Goal: Information Seeking & Learning: Learn about a topic

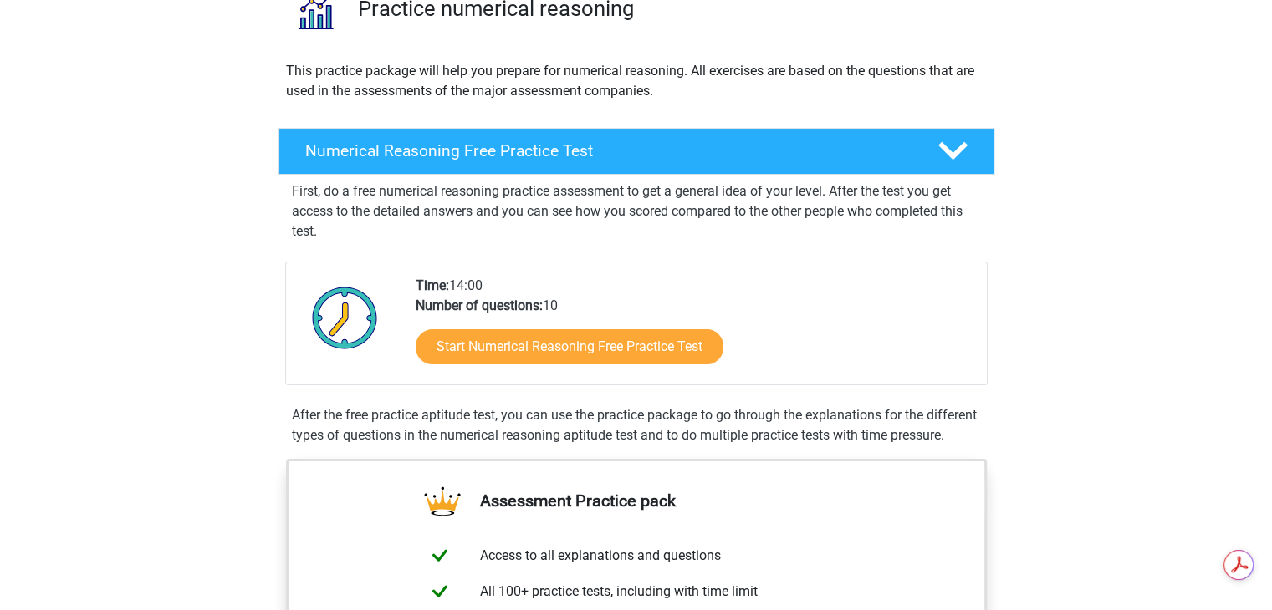
scroll to position [167, 0]
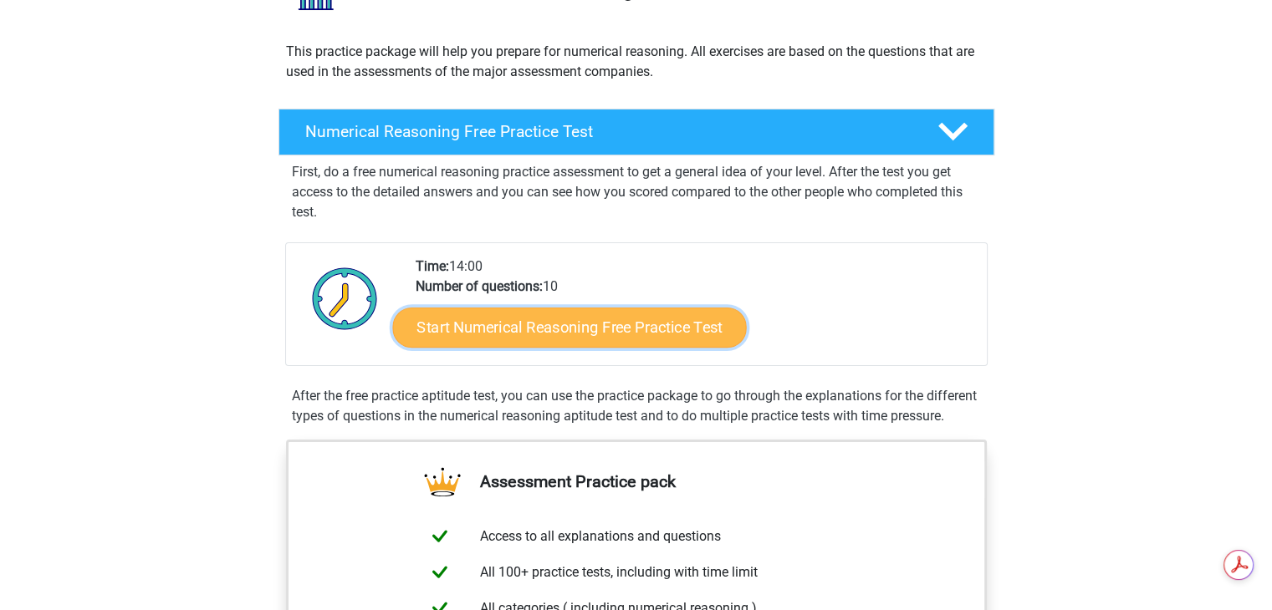
click at [575, 330] on link "Start Numerical Reasoning Free Practice Test" at bounding box center [569, 327] width 354 height 40
click at [615, 336] on link "Start Numerical Reasoning Free Practice Test" at bounding box center [569, 327] width 354 height 40
click at [614, 334] on link "Start Numerical Reasoning Free Practice Test" at bounding box center [569, 327] width 354 height 40
click at [564, 336] on link "Start Numerical Reasoning Free Practice Test" at bounding box center [569, 327] width 354 height 40
click at [569, 310] on link "Start Numerical Reasoning Free Practice Test" at bounding box center [569, 327] width 354 height 40
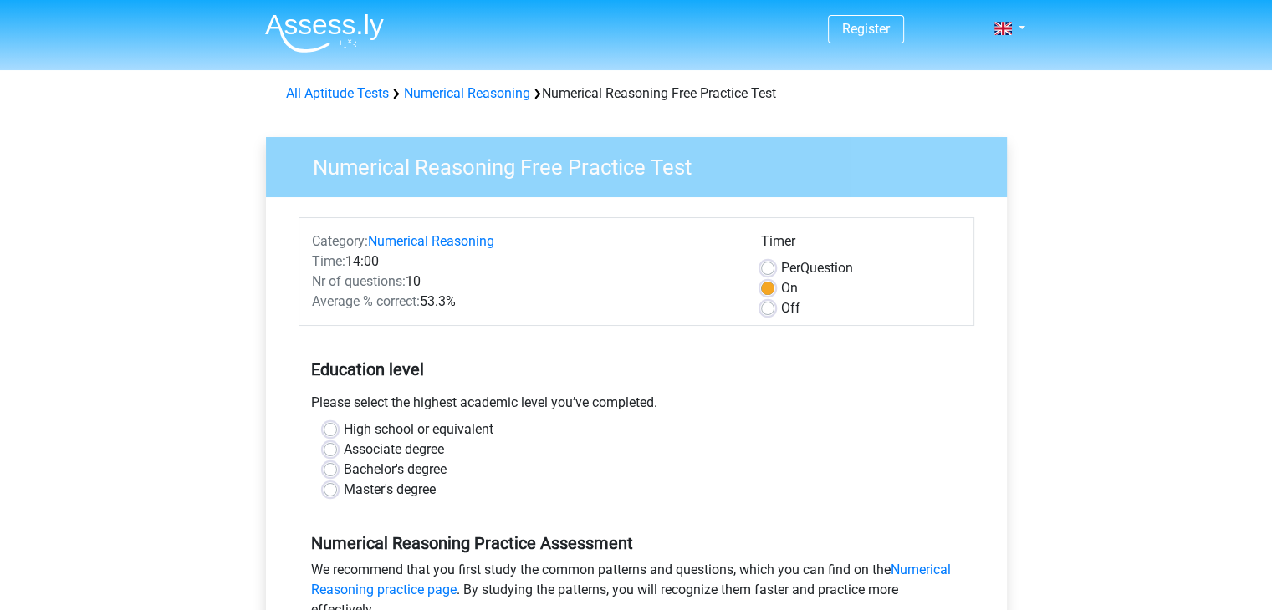
click at [781, 269] on label "Per Question" at bounding box center [817, 268] width 72 height 20
click at [768, 269] on input "Per Question" at bounding box center [767, 266] width 13 height 17
radio input "true"
click at [781, 288] on label "On" at bounding box center [789, 288] width 17 height 20
click at [763, 288] on input "On" at bounding box center [767, 286] width 13 height 17
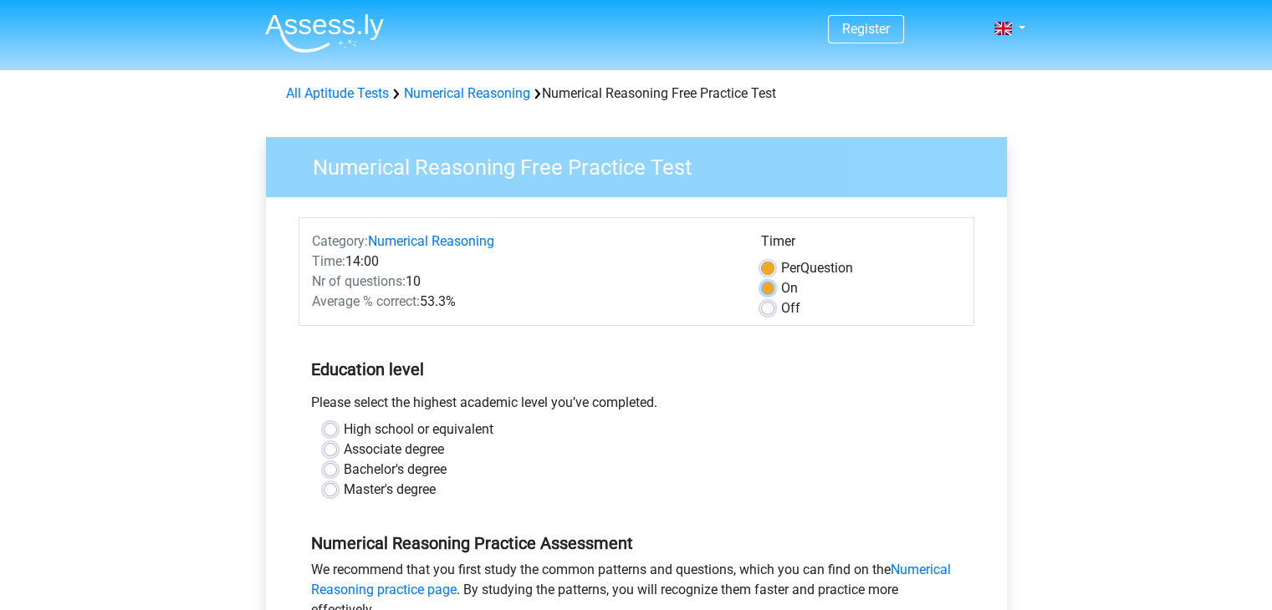
radio input "true"
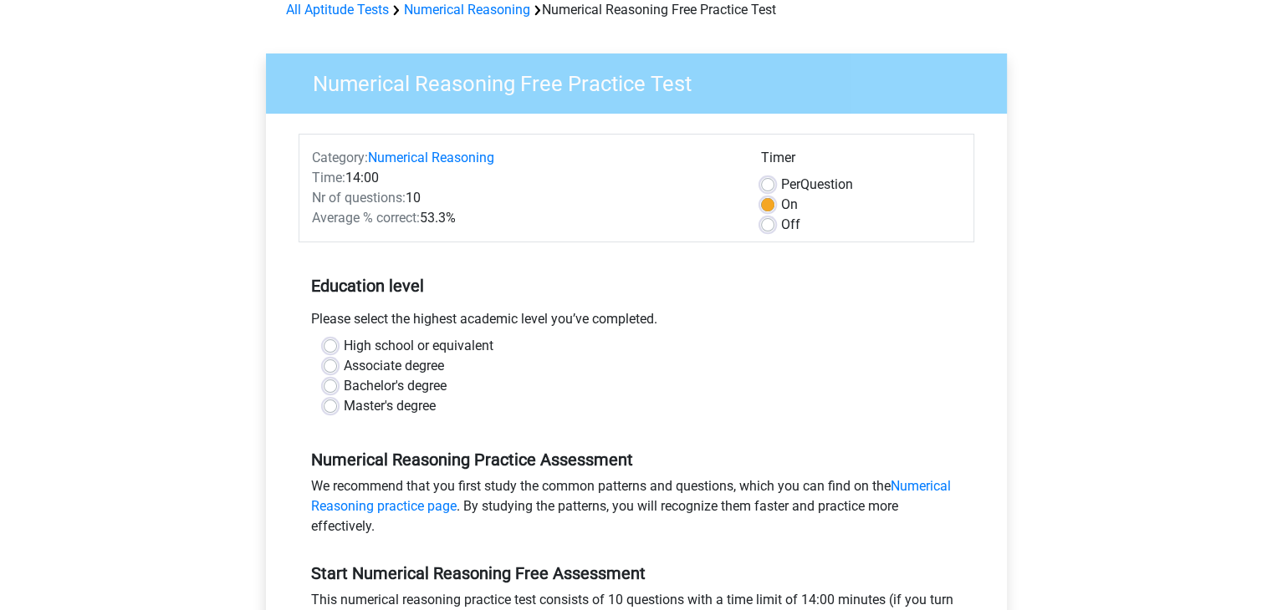
click at [344, 407] on label "Master's degree" at bounding box center [390, 406] width 92 height 20
click at [324, 407] on input "Master's degree" at bounding box center [330, 404] width 13 height 17
radio input "true"
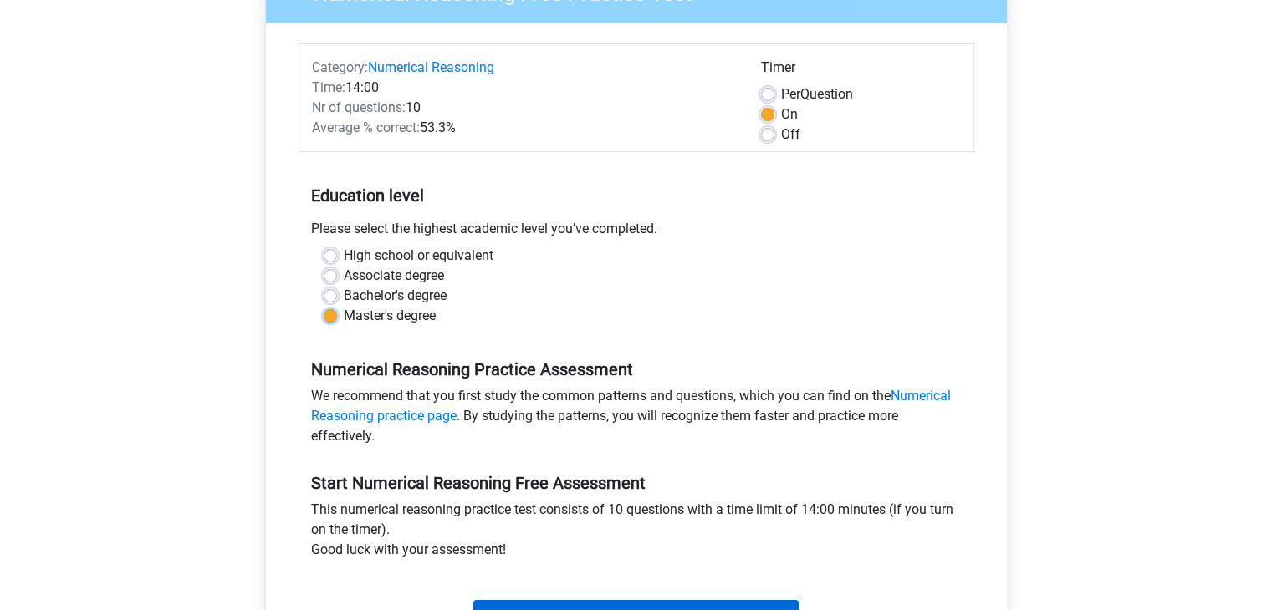
scroll to position [334, 0]
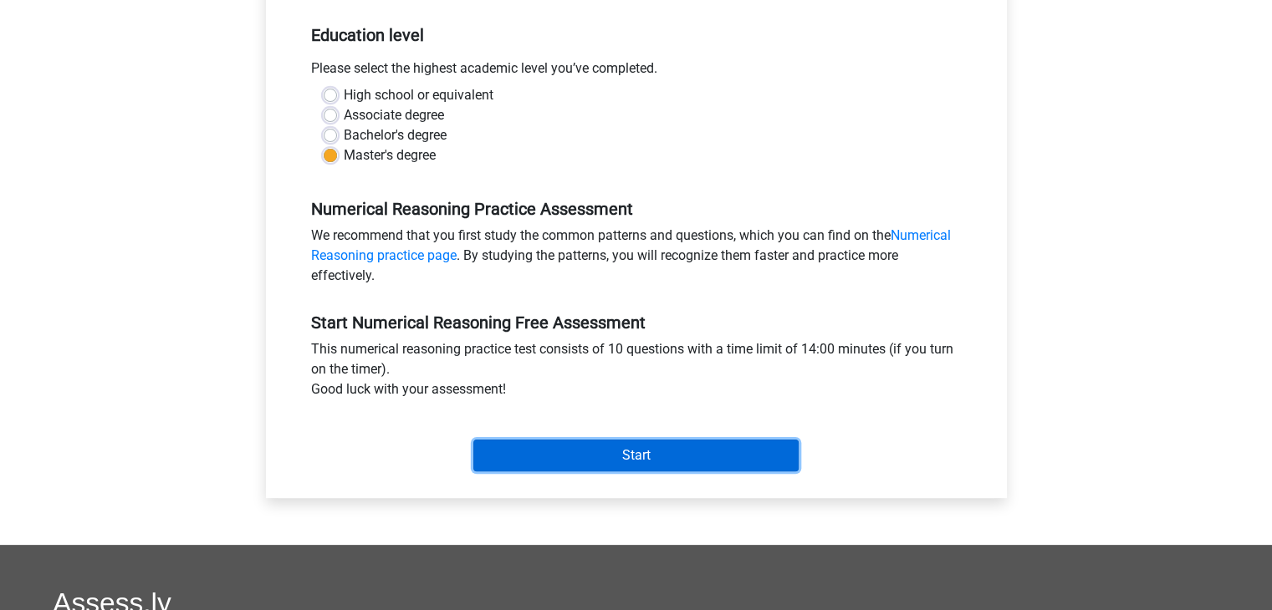
click at [533, 442] on input "Start" at bounding box center [635, 456] width 325 height 32
click at [625, 444] on input "Start" at bounding box center [635, 456] width 325 height 32
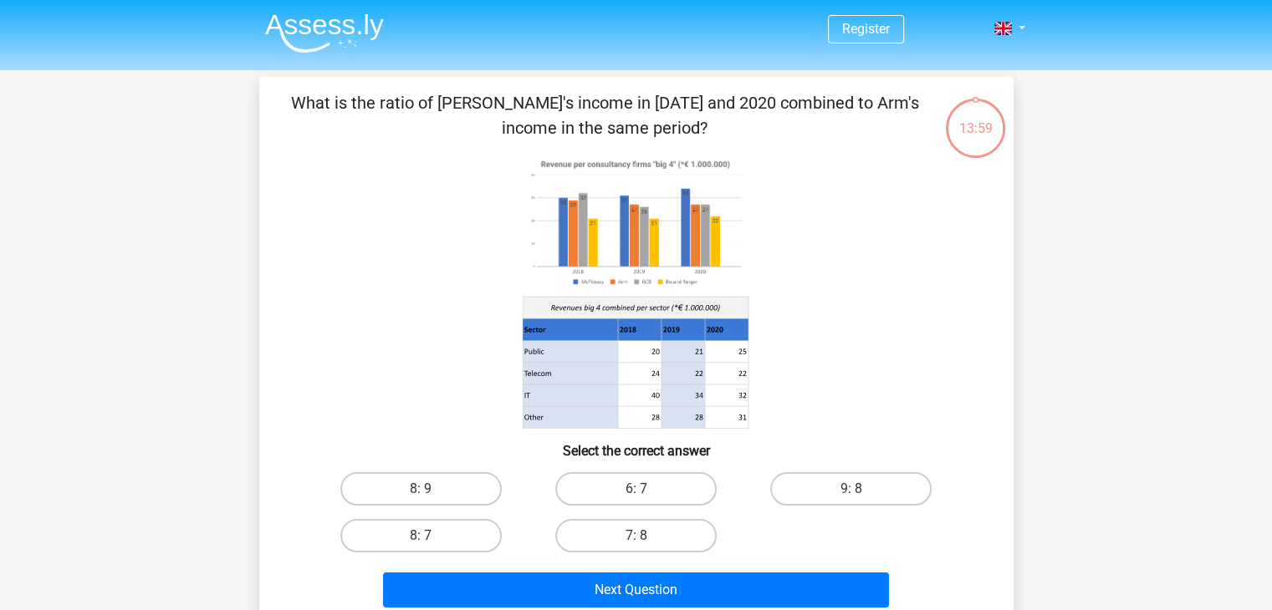
click at [579, 241] on image at bounding box center [635, 223] width 226 height 138
click at [615, 238] on image at bounding box center [635, 223] width 226 height 138
click at [688, 241] on image at bounding box center [635, 223] width 226 height 138
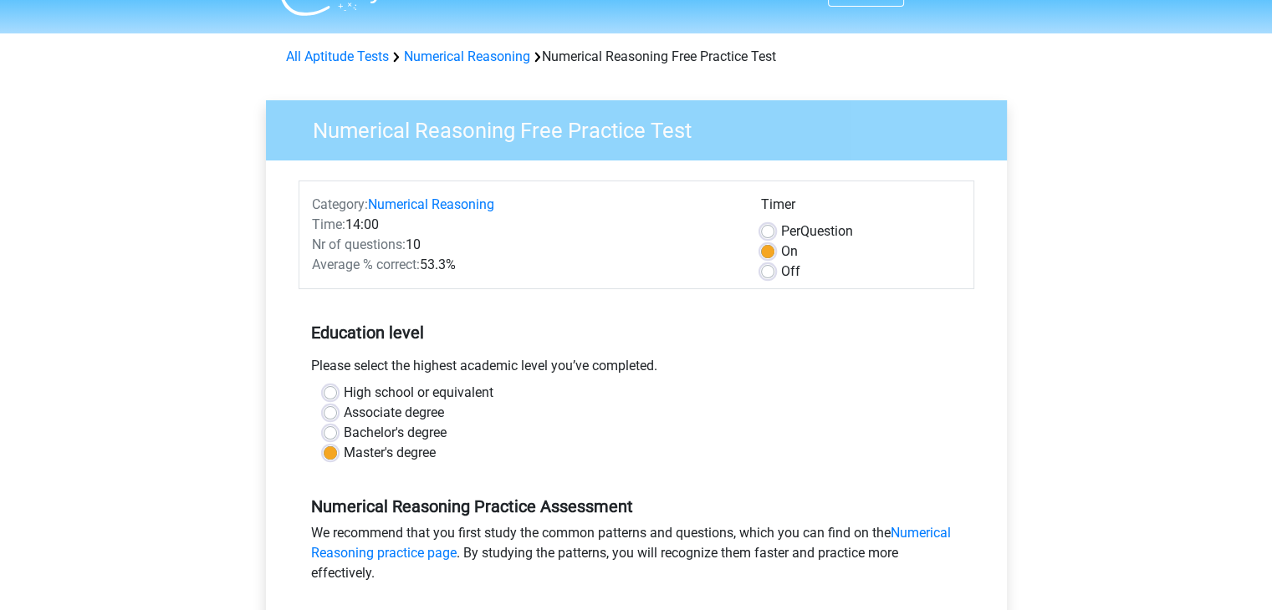
scroll to position [334, 0]
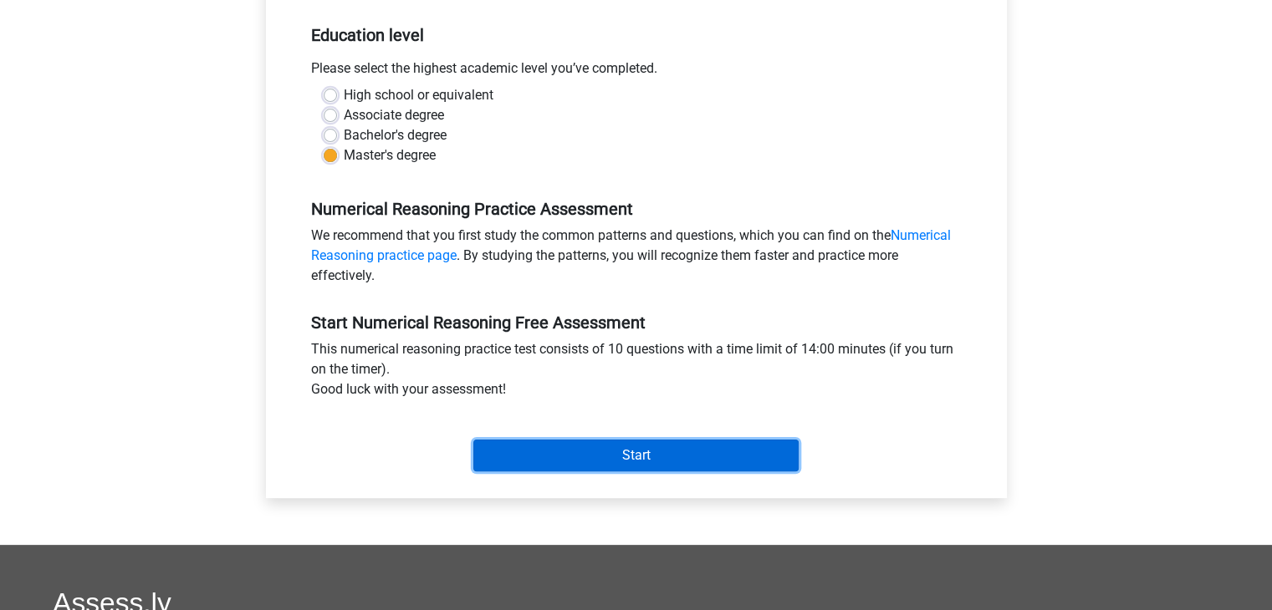
click at [646, 444] on input "Start" at bounding box center [635, 456] width 325 height 32
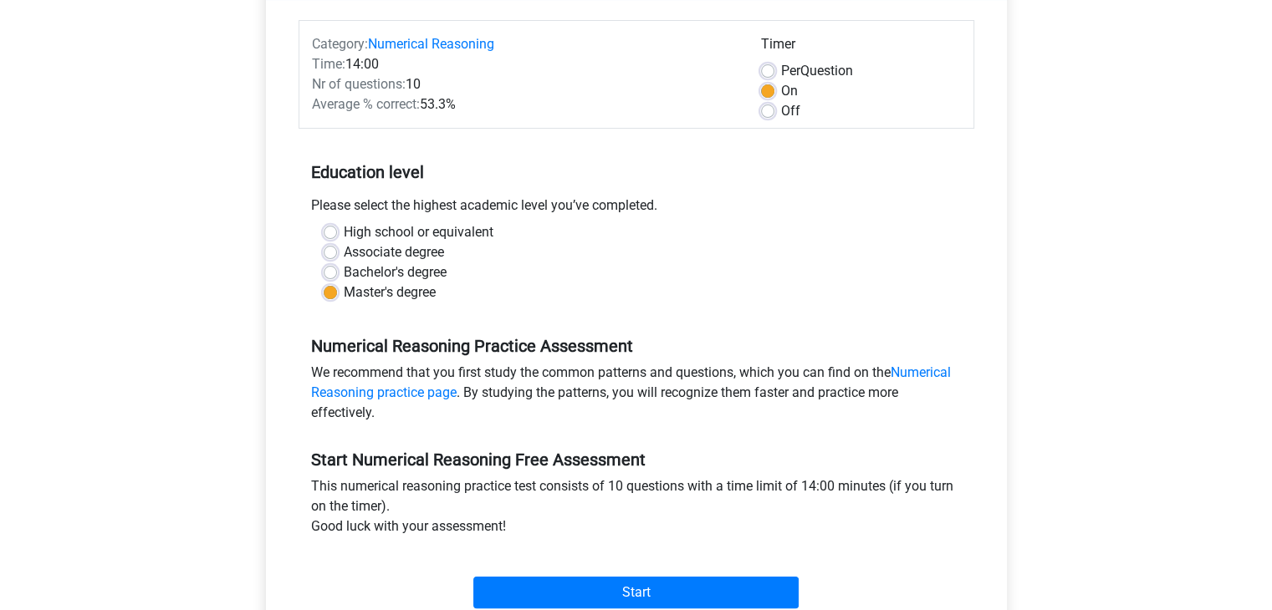
scroll to position [334, 0]
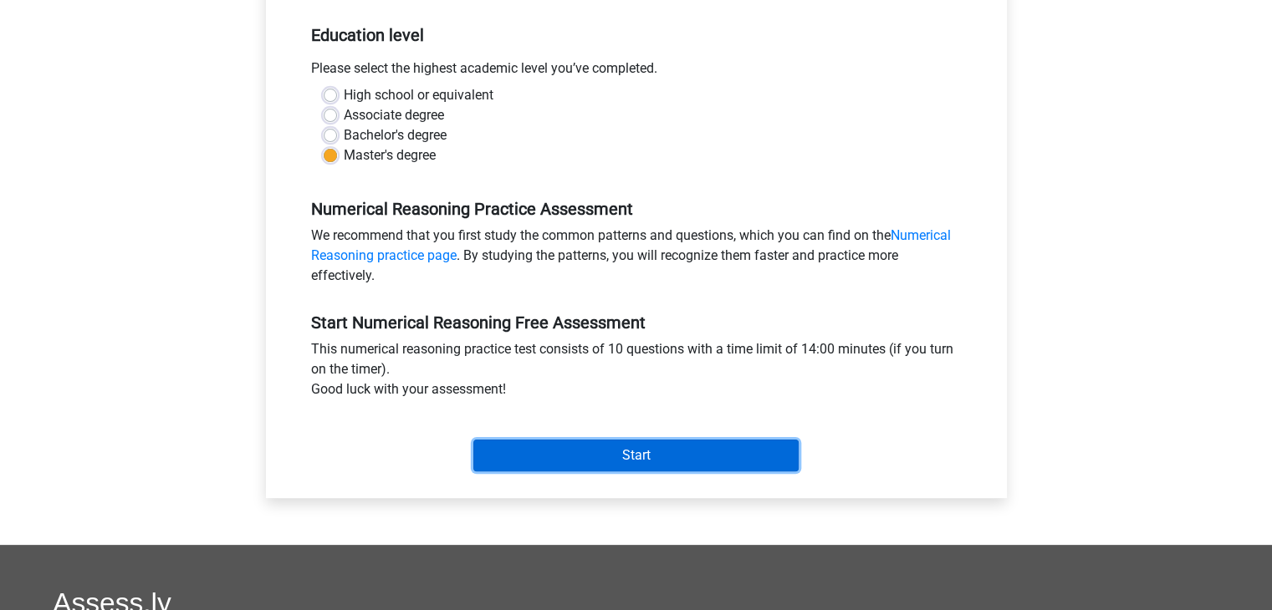
click at [769, 446] on input "Start" at bounding box center [635, 456] width 325 height 32
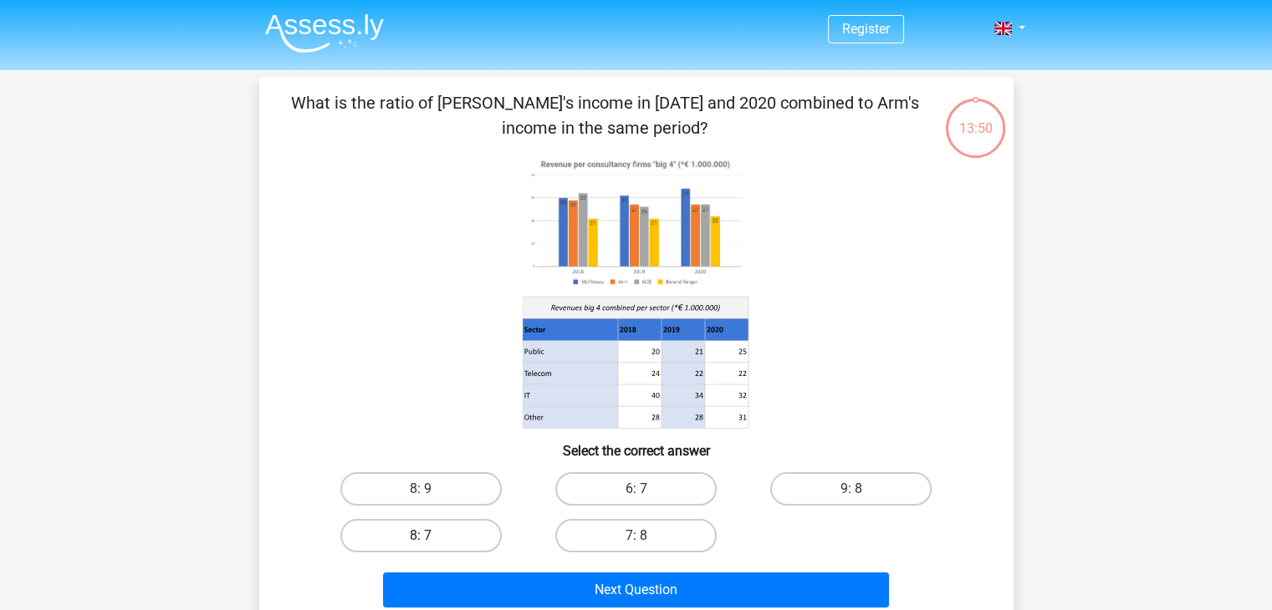
click at [481, 534] on label "8: 7" at bounding box center [420, 535] width 161 height 33
click at [431, 536] on input "8: 7" at bounding box center [426, 541] width 11 height 11
radio input "true"
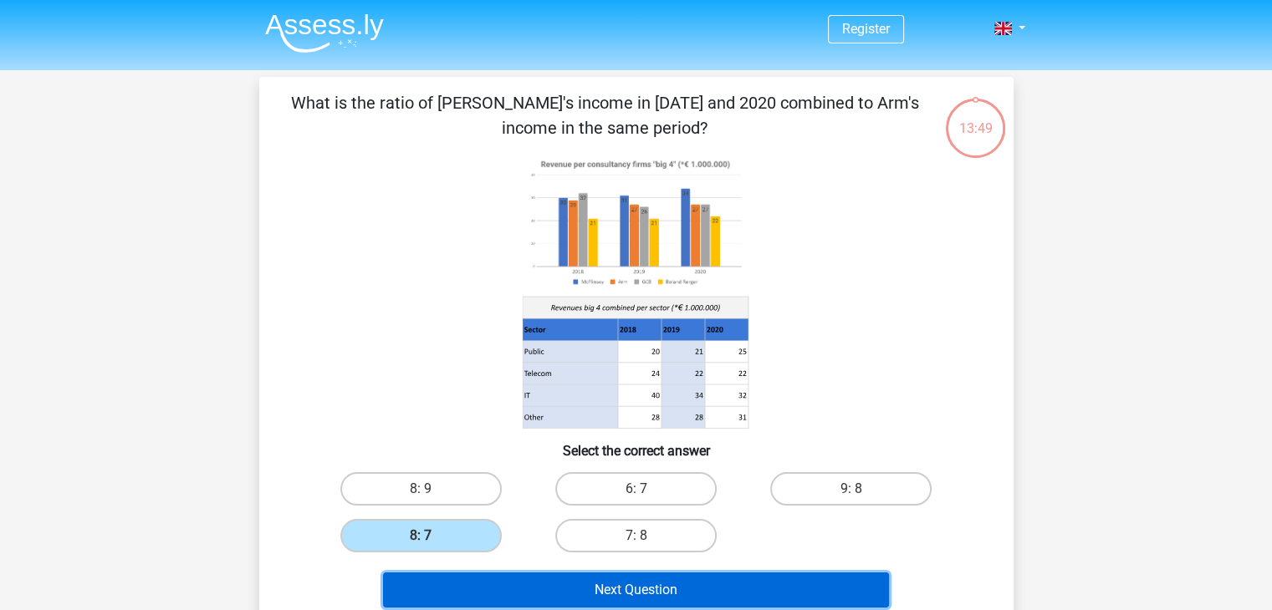
click at [564, 578] on button "Next Question" at bounding box center [636, 590] width 506 height 35
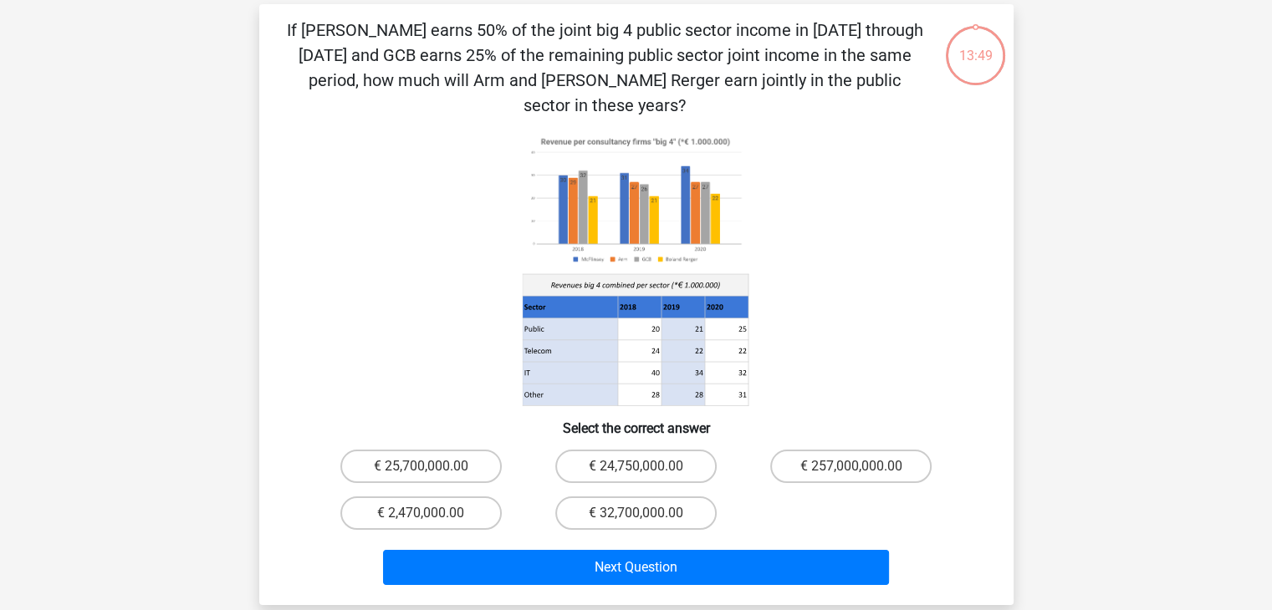
scroll to position [77, 0]
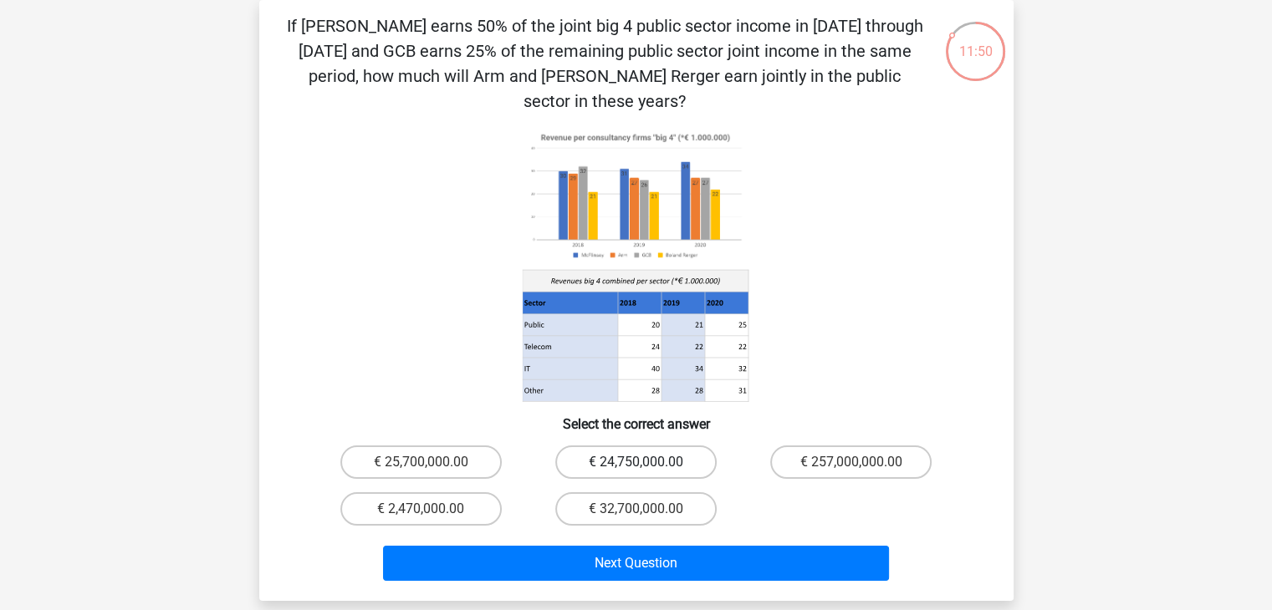
click at [575, 446] on label "€ 24,750,000.00" at bounding box center [635, 462] width 161 height 33
click at [635, 462] on input "€ 24,750,000.00" at bounding box center [640, 467] width 11 height 11
radio input "true"
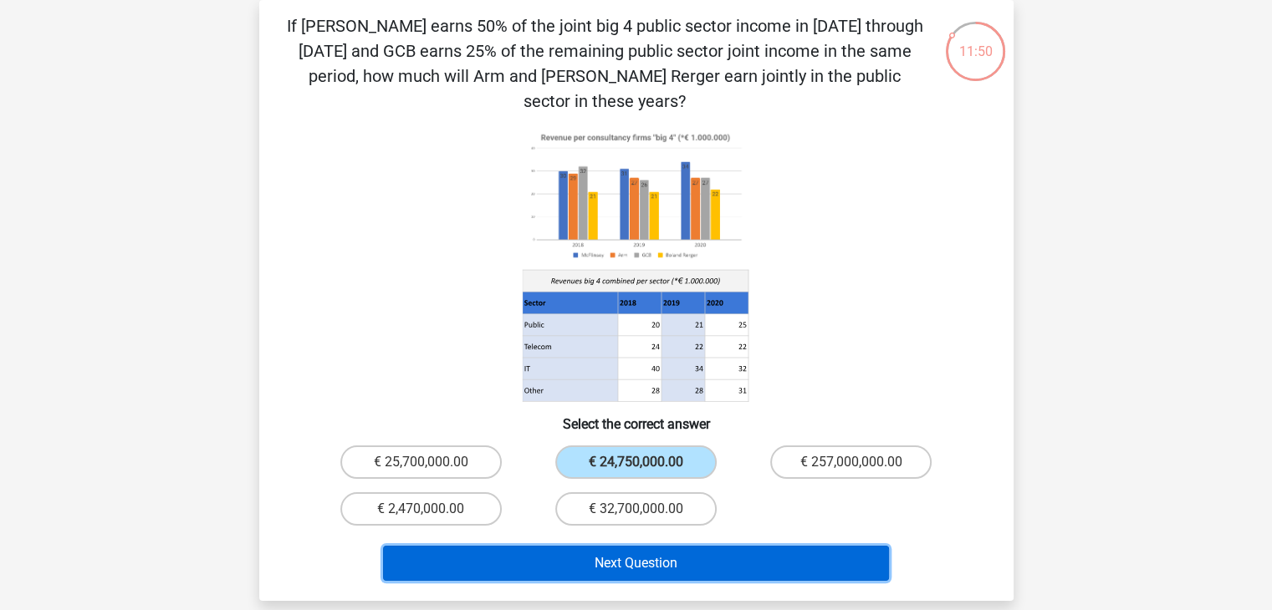
click at [595, 546] on button "Next Question" at bounding box center [636, 563] width 506 height 35
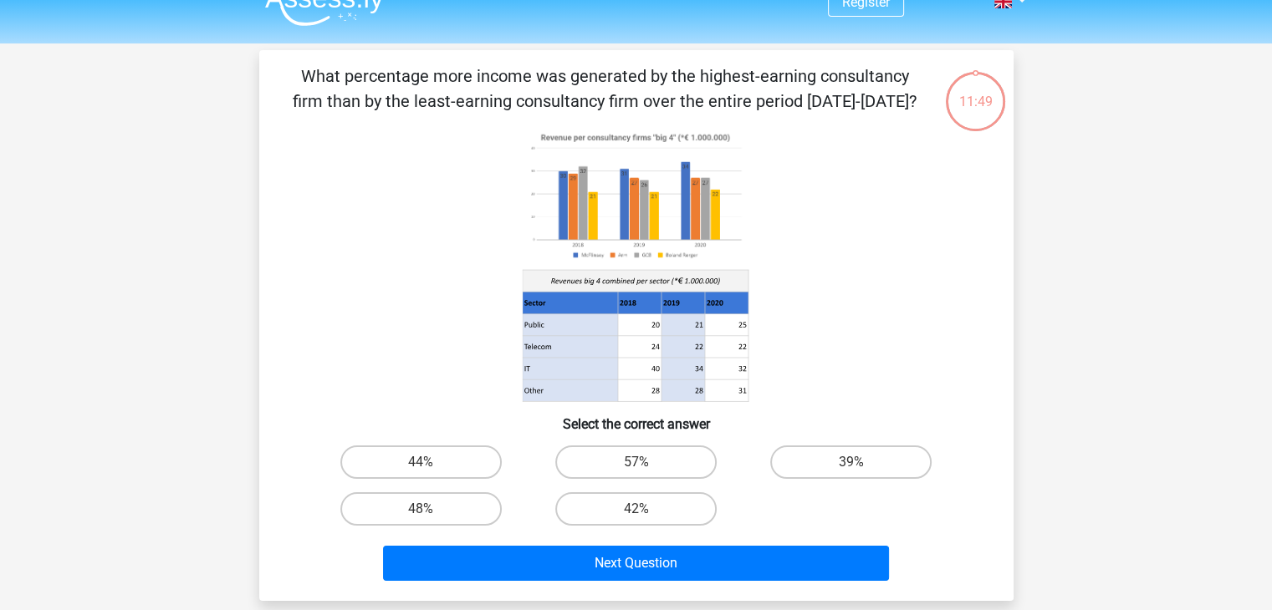
scroll to position [0, 0]
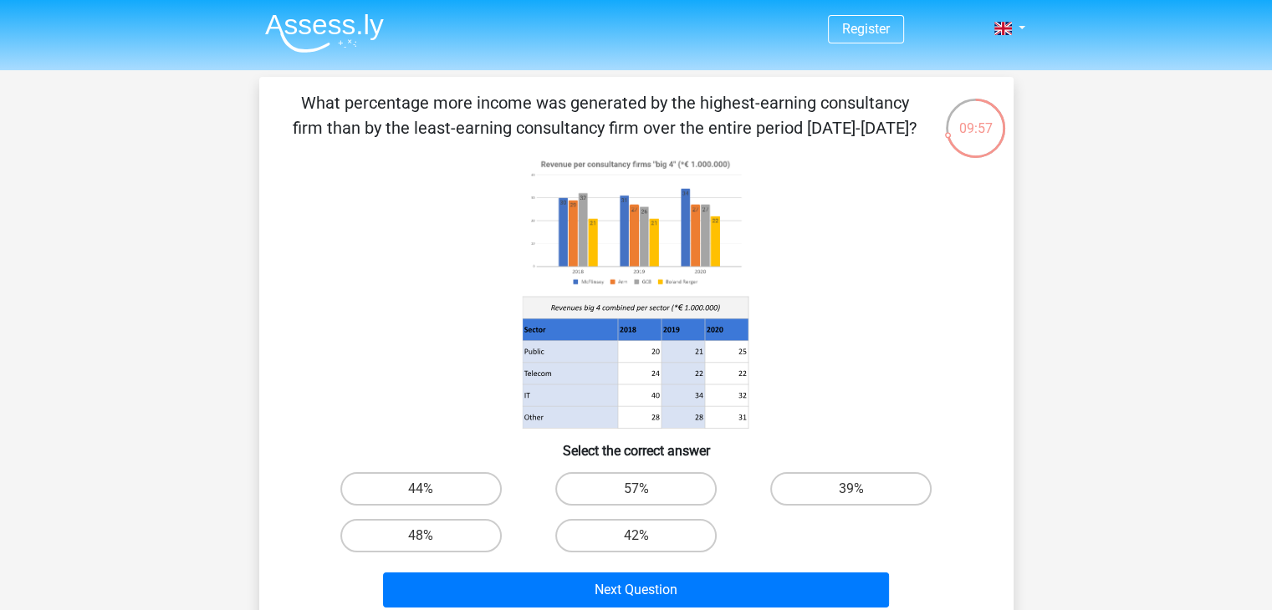
drag, startPoint x: 289, startPoint y: 100, endPoint x: 883, endPoint y: 133, distance: 594.5
click at [883, 133] on p "What percentage more income was generated by the highest-earning consultancy fi…" at bounding box center [605, 115] width 638 height 50
drag, startPoint x: 860, startPoint y: 131, endPoint x: 528, endPoint y: 80, distance: 335.0
click at [528, 80] on div "What percentage more income was generated by the highest-earning consultancy fi…" at bounding box center [636, 352] width 754 height 551
drag, startPoint x: 502, startPoint y: 119, endPoint x: 508, endPoint y: 104, distance: 16.5
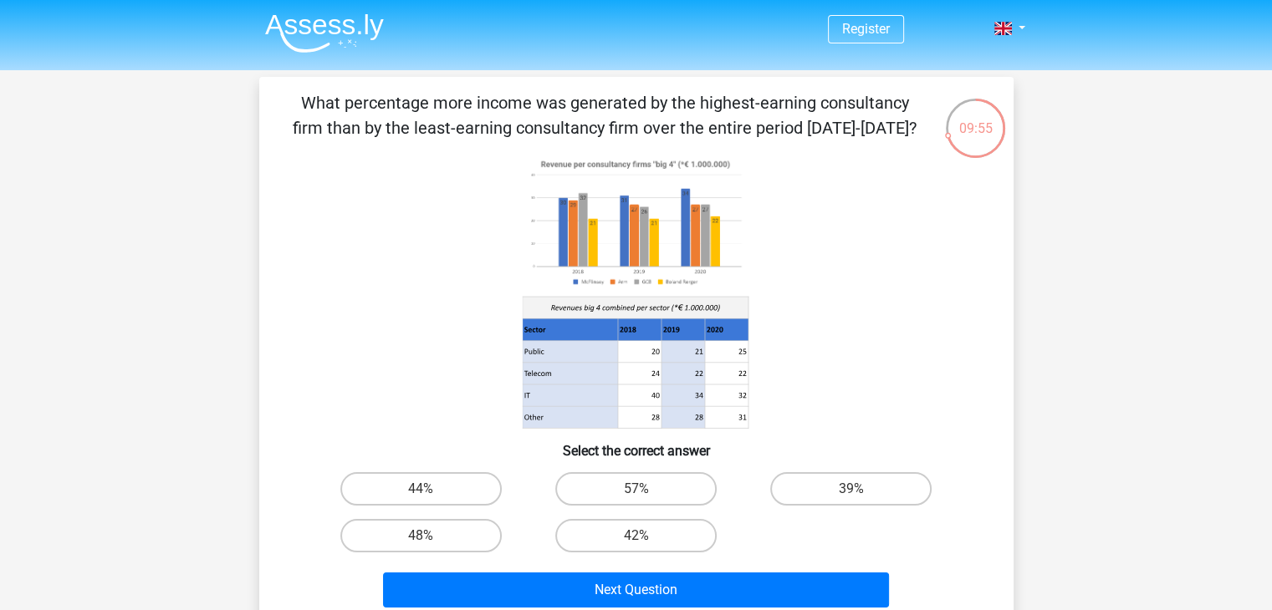
click at [502, 118] on p "What percentage more income was generated by the highest-earning consultancy fi…" at bounding box center [605, 115] width 638 height 50
click at [516, 99] on p "What percentage more income was generated by the highest-earning consultancy fi…" at bounding box center [605, 115] width 638 height 50
click at [786, 129] on p "What percentage more income was generated by the highest-earning consultancy fi…" at bounding box center [605, 115] width 638 height 50
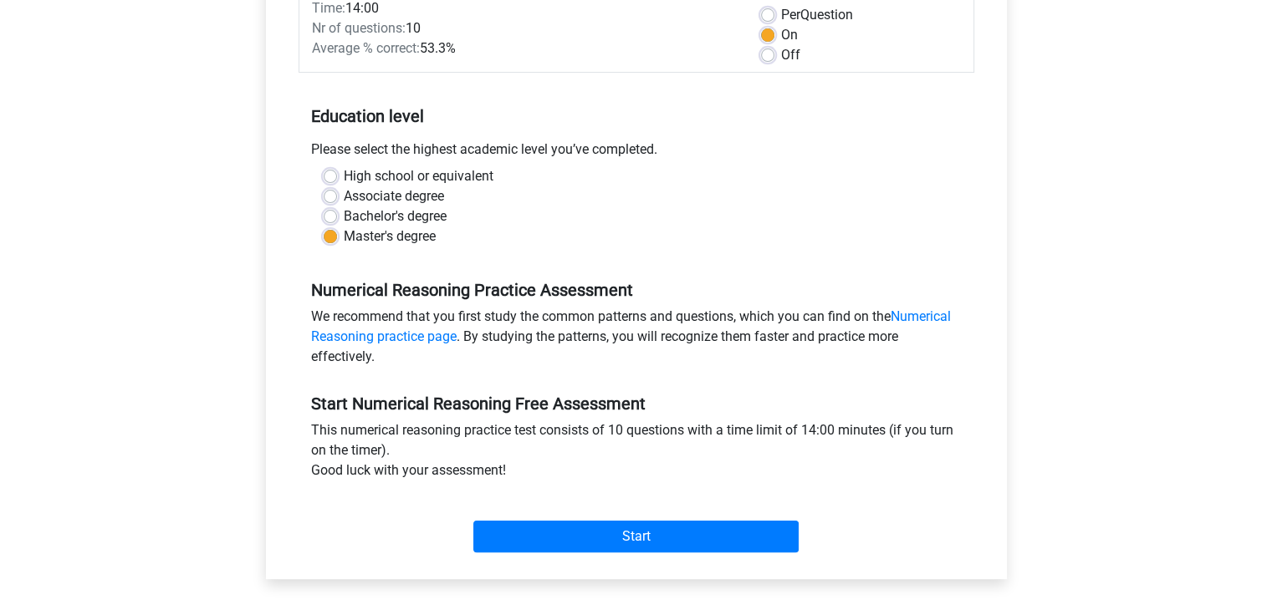
scroll to position [502, 0]
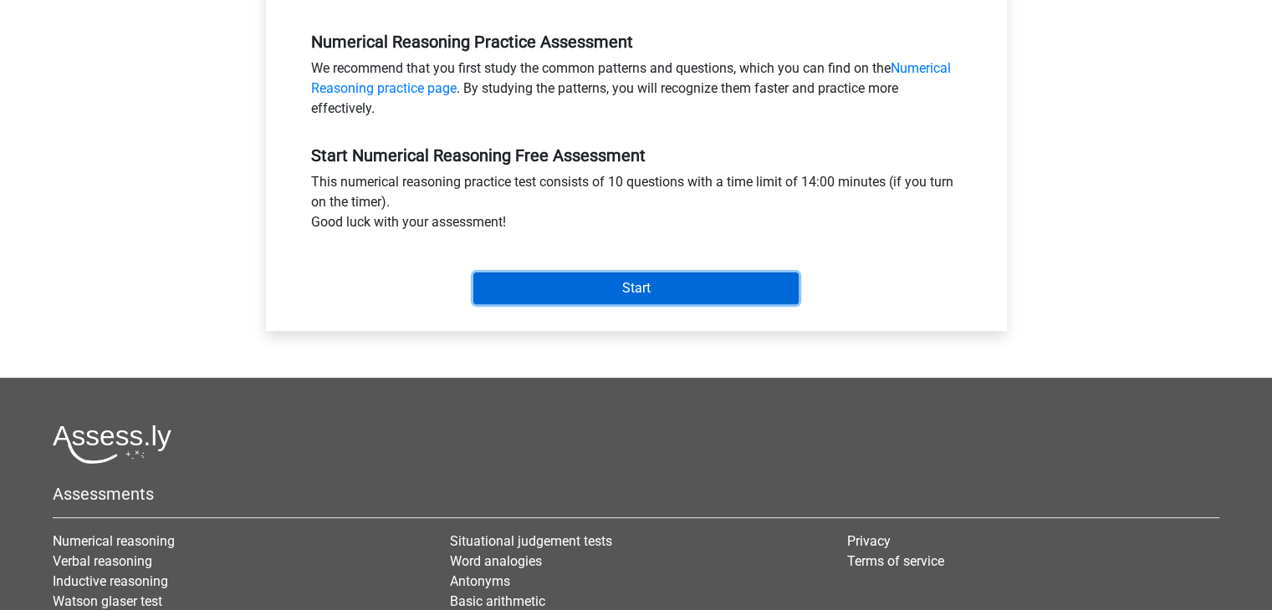
click at [626, 286] on input "Start" at bounding box center [635, 289] width 325 height 32
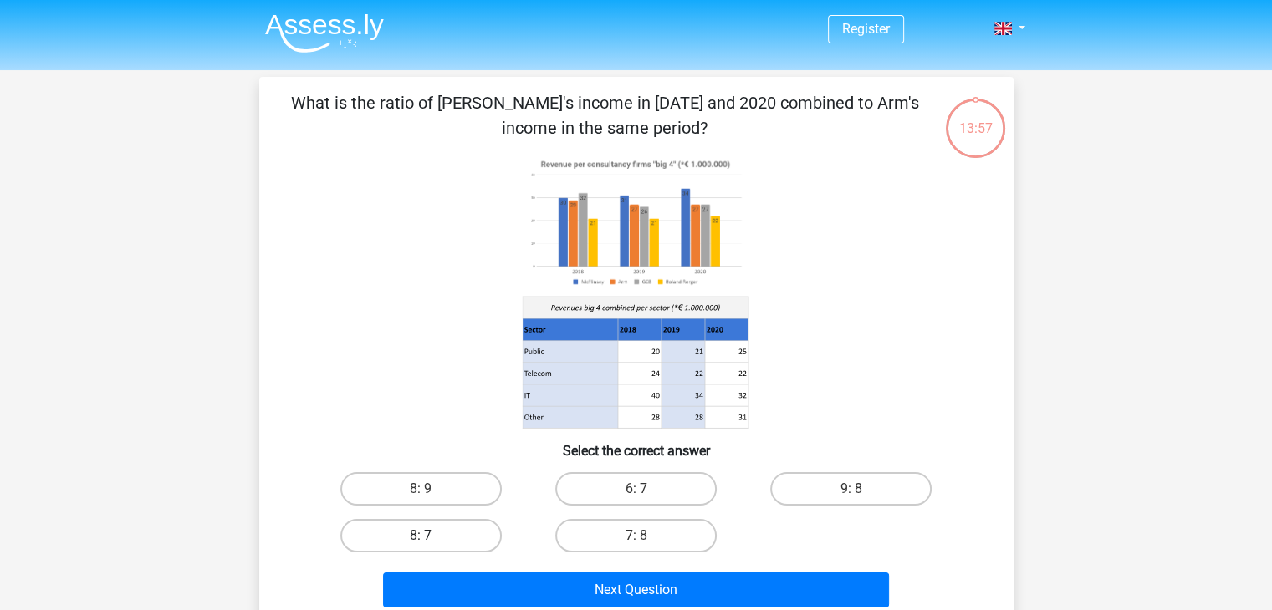
click at [451, 522] on label "8: 7" at bounding box center [420, 535] width 161 height 33
click at [431, 536] on input "8: 7" at bounding box center [426, 541] width 11 height 11
radio input "true"
click at [485, 607] on div "Next Question" at bounding box center [636, 594] width 645 height 42
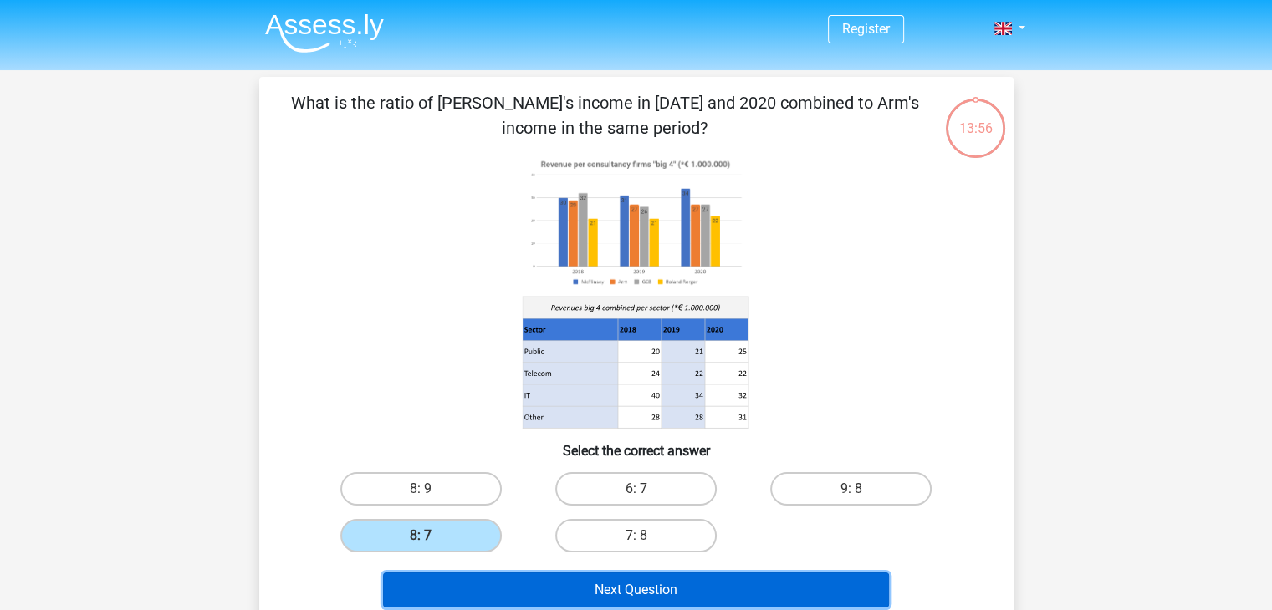
click at [488, 591] on button "Next Question" at bounding box center [636, 590] width 506 height 35
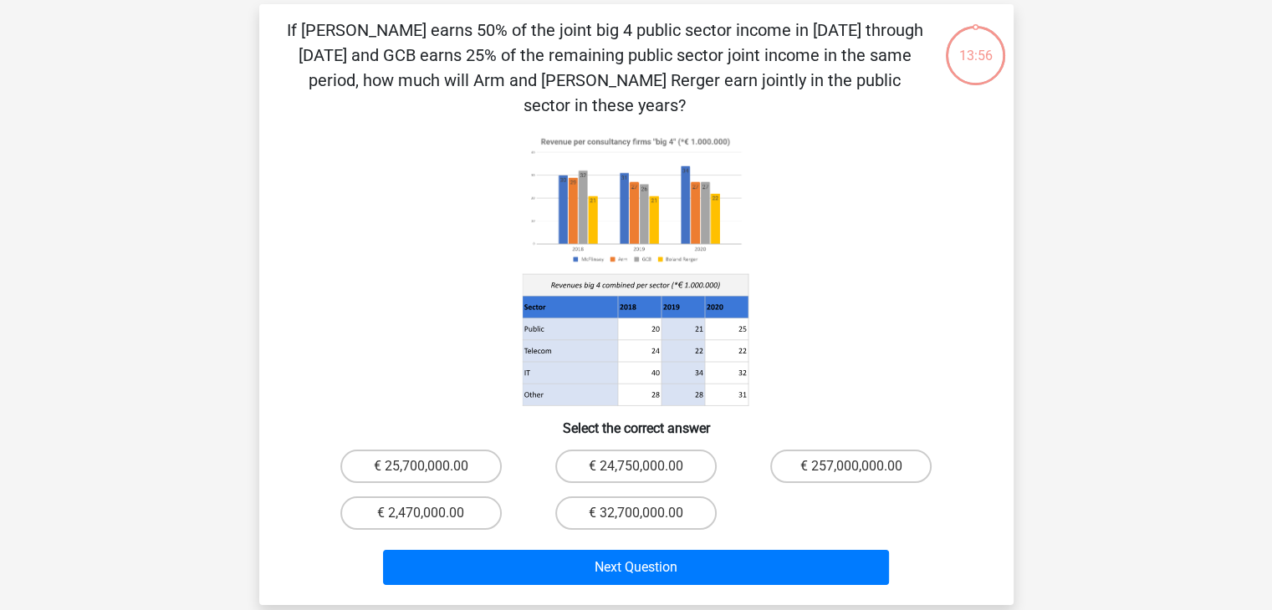
scroll to position [77, 0]
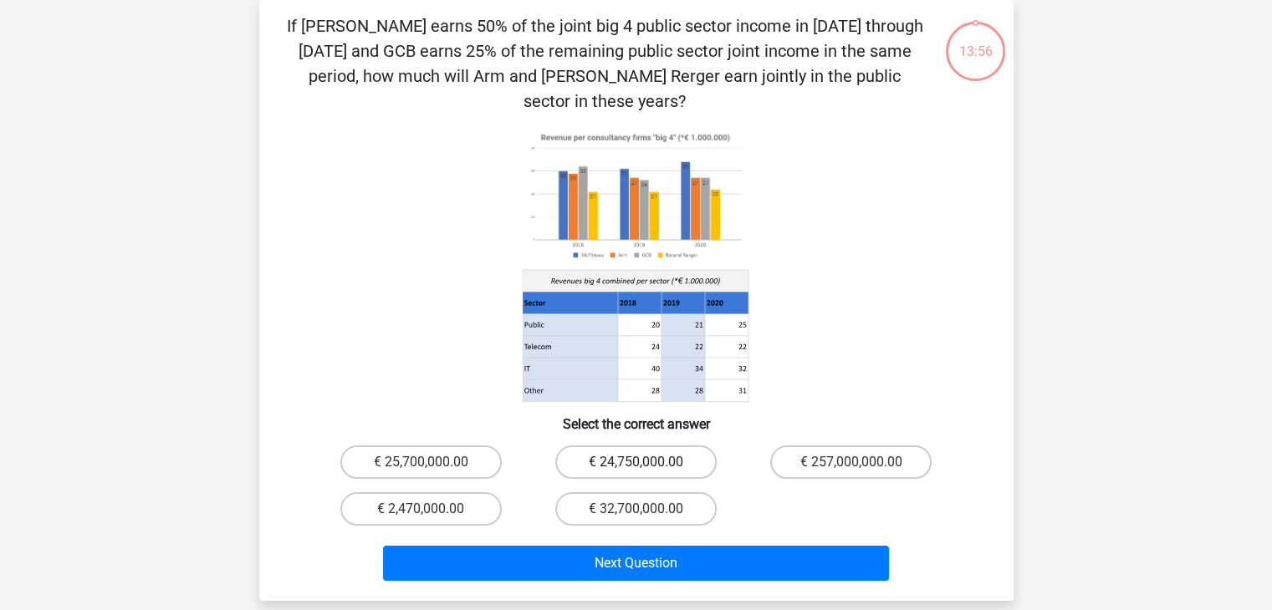
click at [613, 446] on label "€ 24,750,000.00" at bounding box center [635, 462] width 161 height 33
click at [635, 462] on input "€ 24,750,000.00" at bounding box center [640, 467] width 11 height 11
radio input "true"
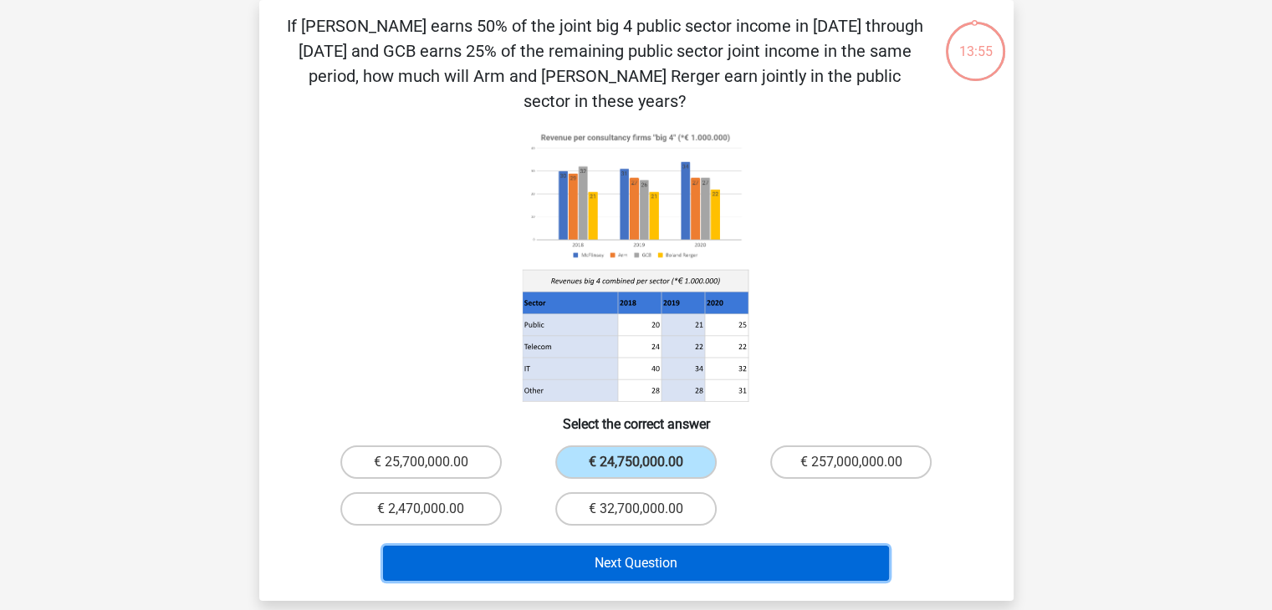
click at [599, 546] on button "Next Question" at bounding box center [636, 563] width 506 height 35
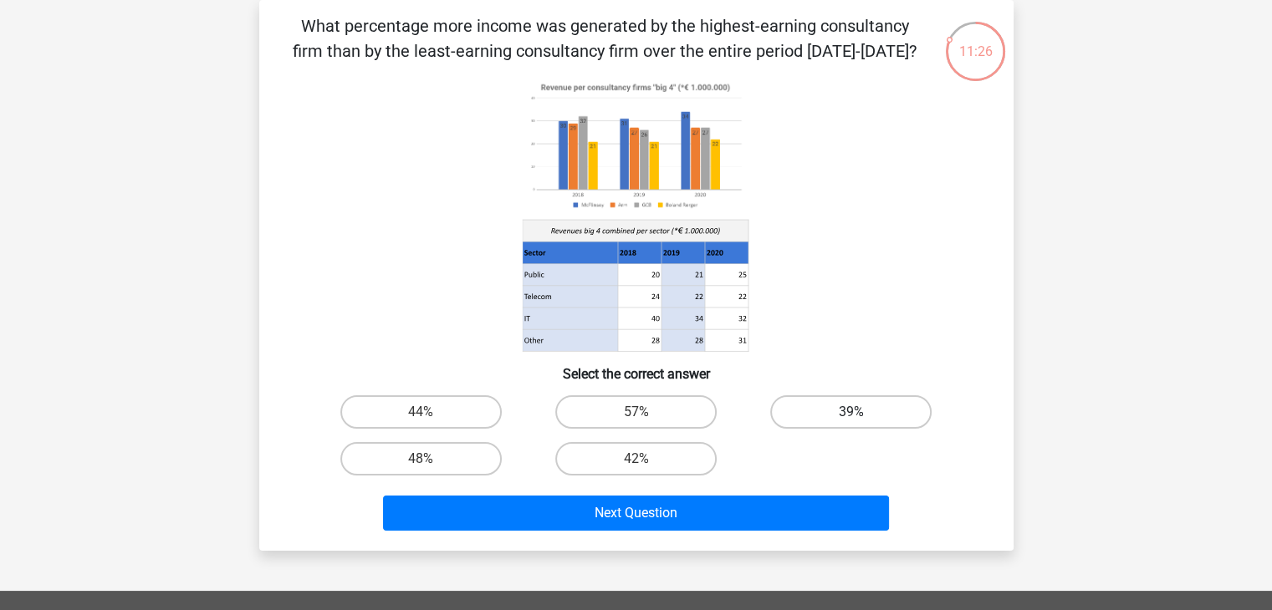
click at [806, 411] on label "39%" at bounding box center [850, 411] width 161 height 33
click at [851, 412] on input "39%" at bounding box center [856, 417] width 11 height 11
radio input "true"
click at [832, 490] on div "Next Question" at bounding box center [636, 509] width 701 height 55
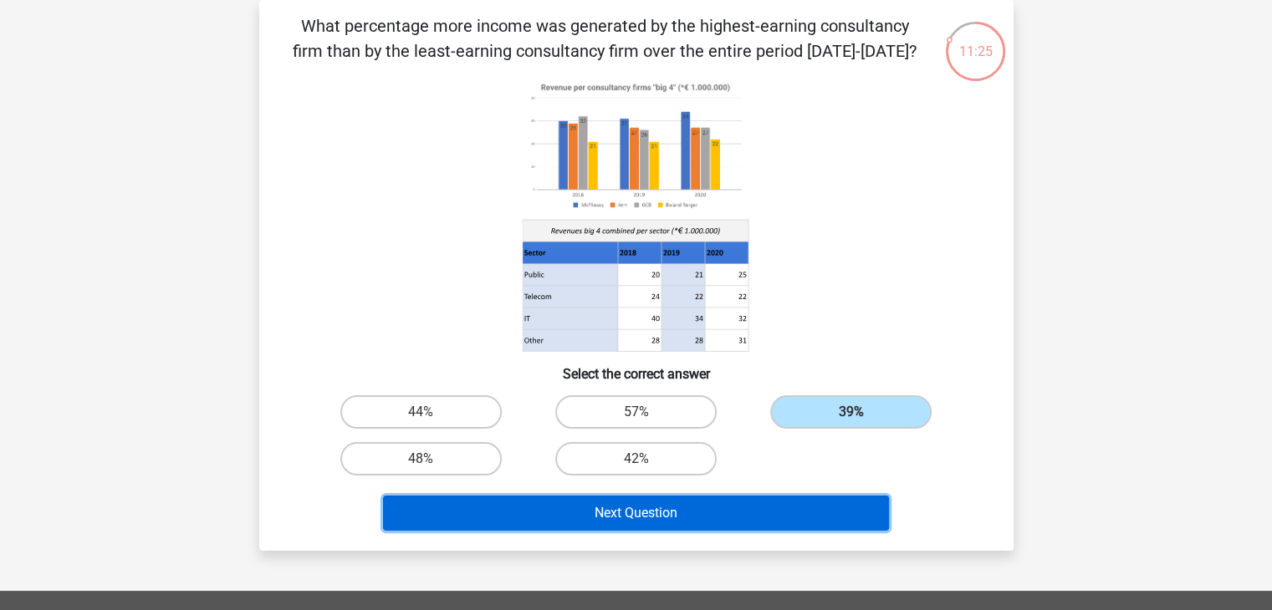
click at [834, 511] on button "Next Question" at bounding box center [636, 513] width 506 height 35
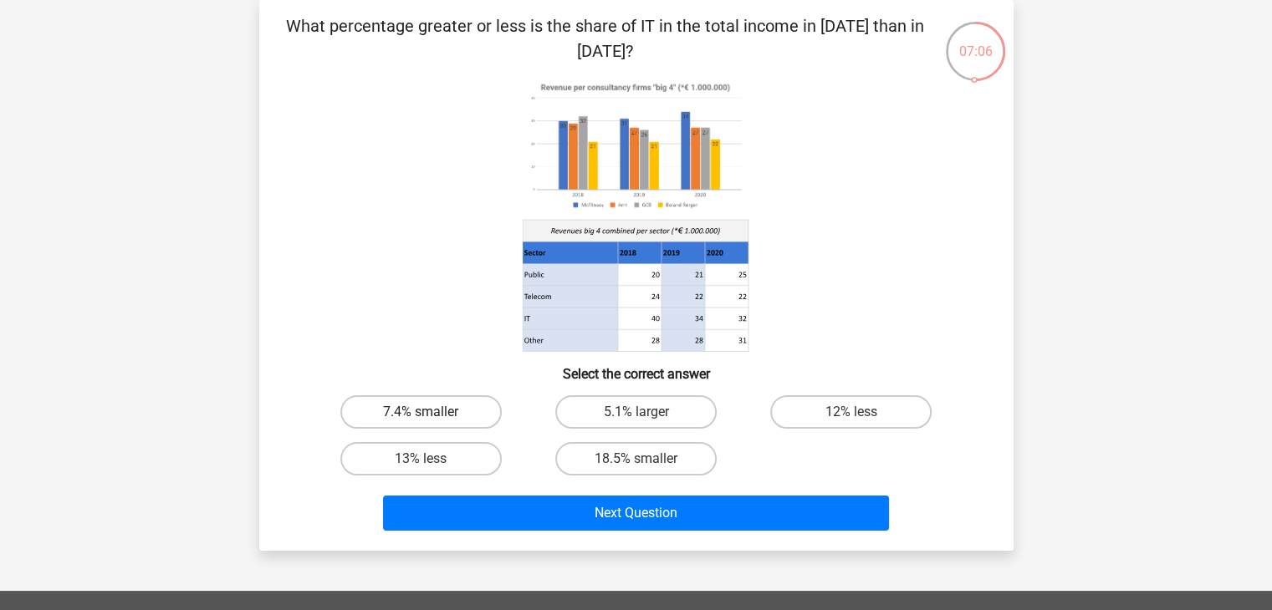
click at [441, 408] on label "7.4% smaller" at bounding box center [420, 411] width 161 height 33
click at [431, 412] on input "7.4% smaller" at bounding box center [426, 417] width 11 height 11
radio input "true"
click at [612, 529] on div "Next Question" at bounding box center [636, 517] width 645 height 42
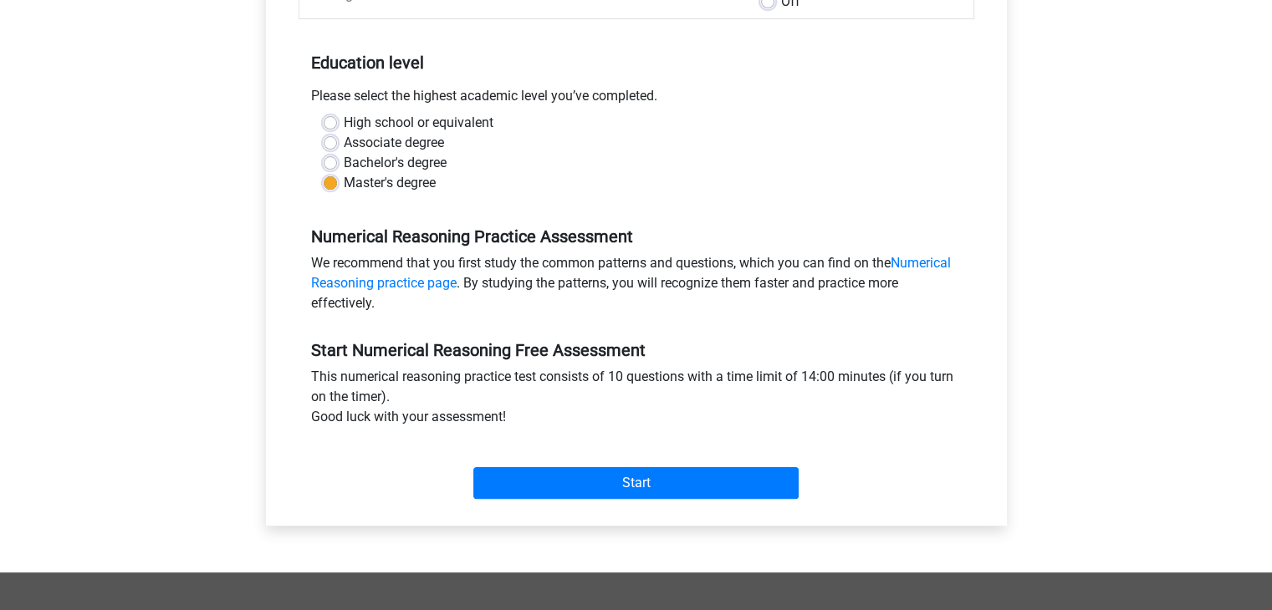
scroll to position [418, 0]
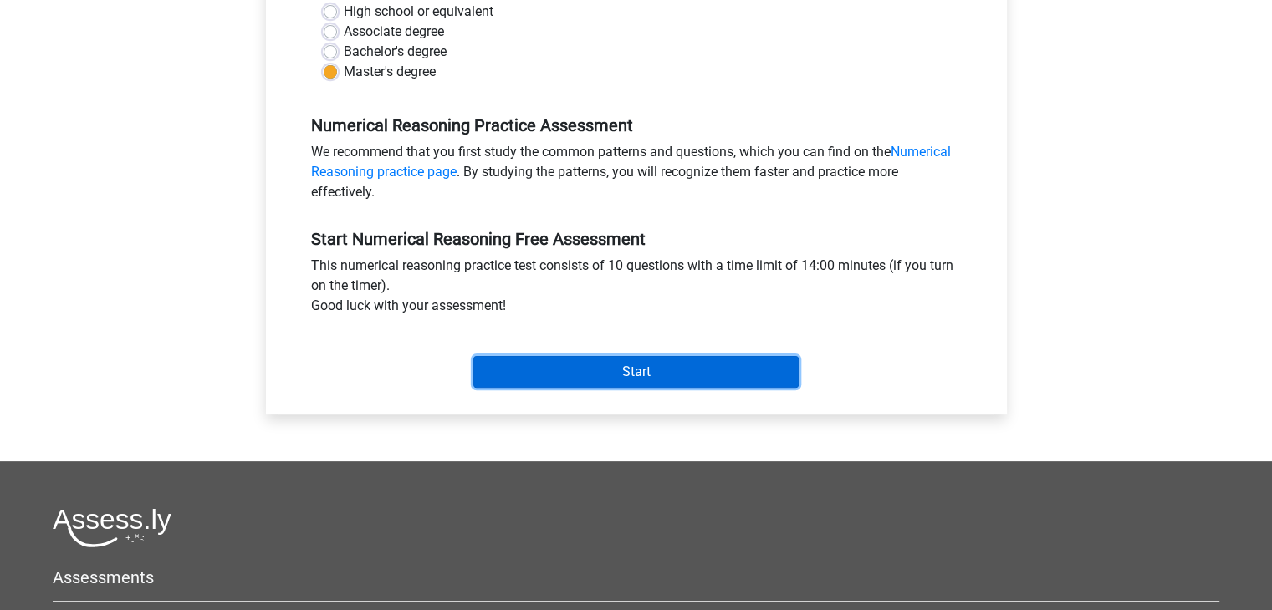
click at [630, 371] on input "Start" at bounding box center [635, 372] width 325 height 32
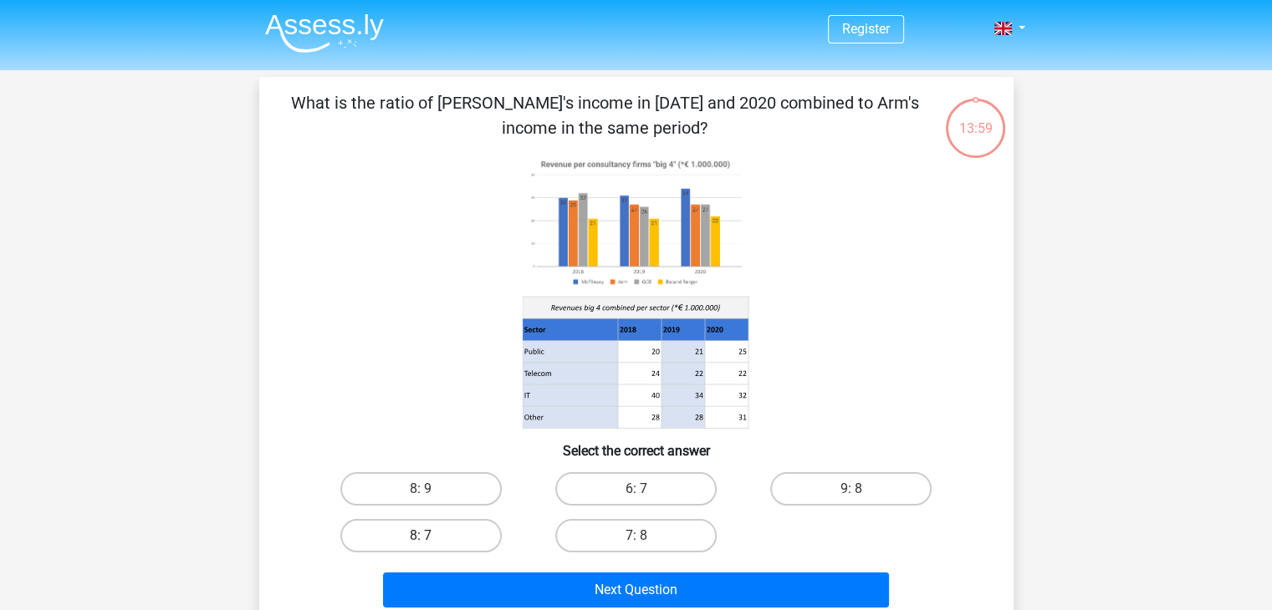
click at [477, 523] on label "8: 7" at bounding box center [420, 535] width 161 height 33
click at [431, 536] on input "8: 7" at bounding box center [426, 541] width 11 height 11
radio input "true"
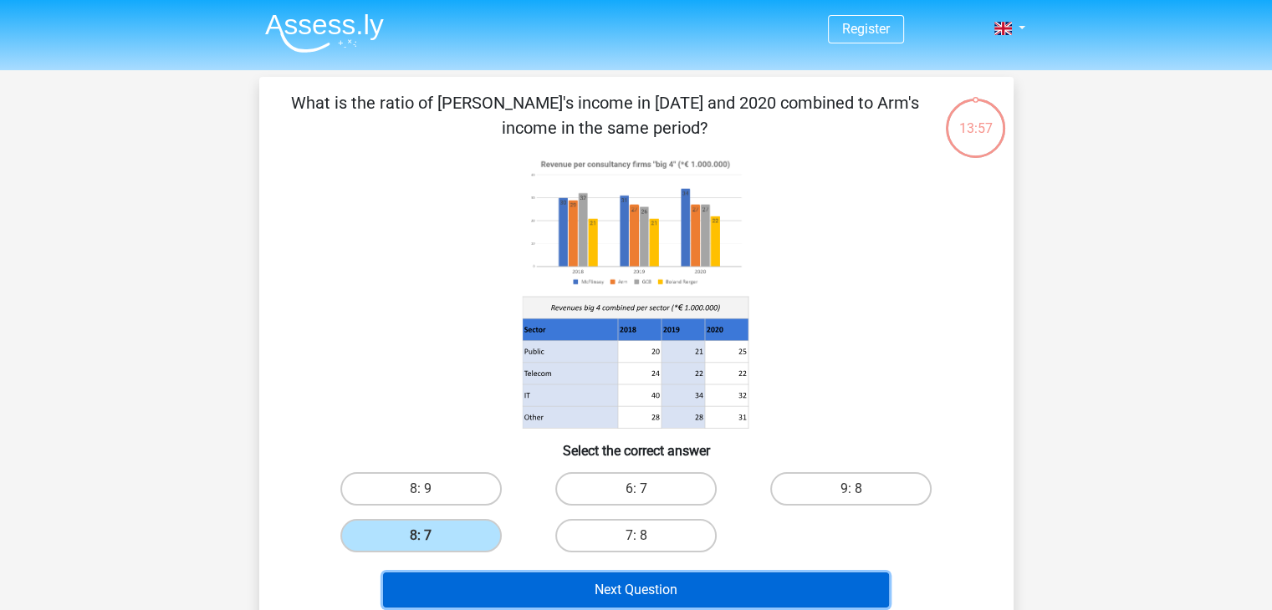
click at [528, 581] on button "Next Question" at bounding box center [636, 590] width 506 height 35
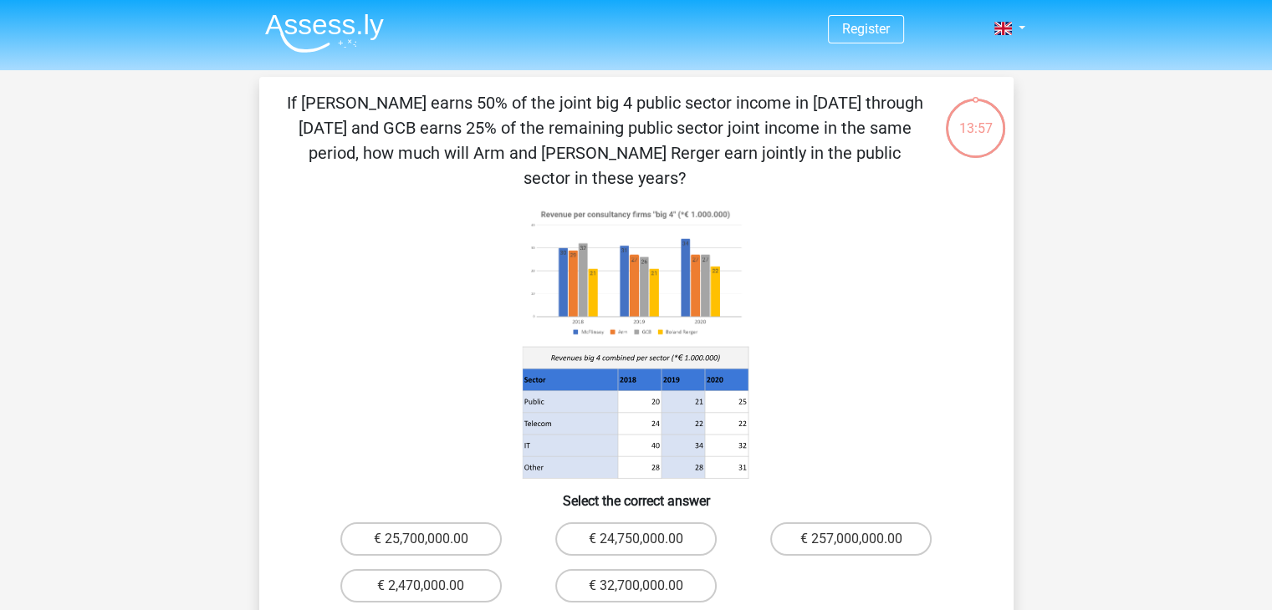
scroll to position [77, 0]
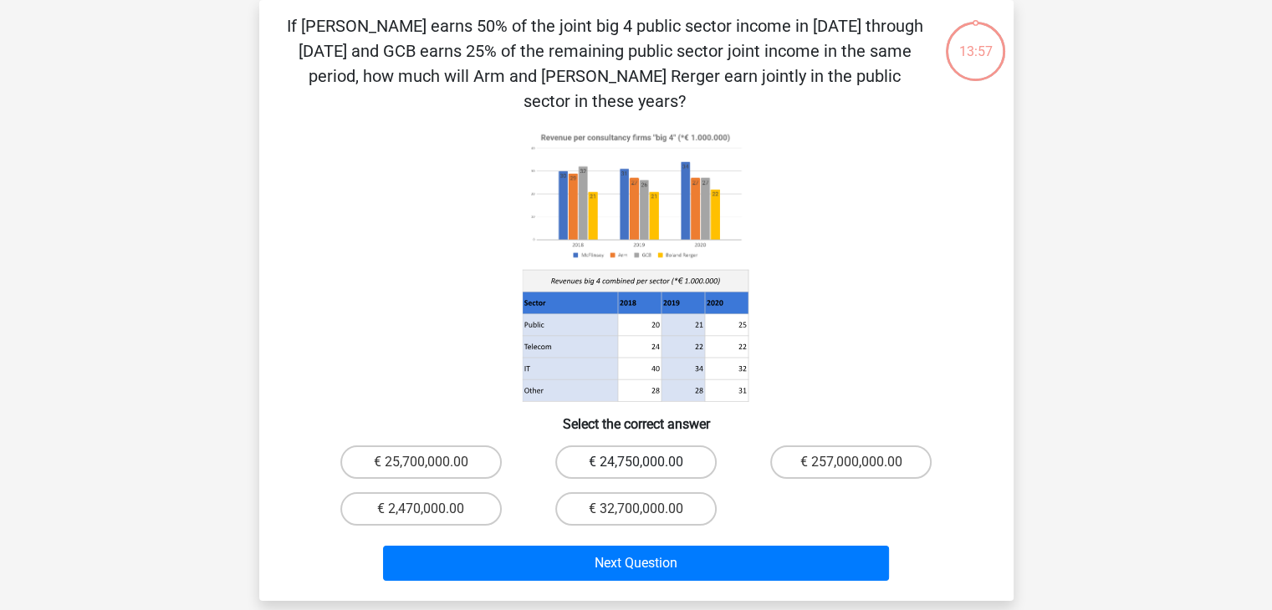
click at [589, 446] on label "€ 24,750,000.00" at bounding box center [635, 462] width 161 height 33
click at [635, 462] on input "€ 24,750,000.00" at bounding box center [640, 467] width 11 height 11
radio input "true"
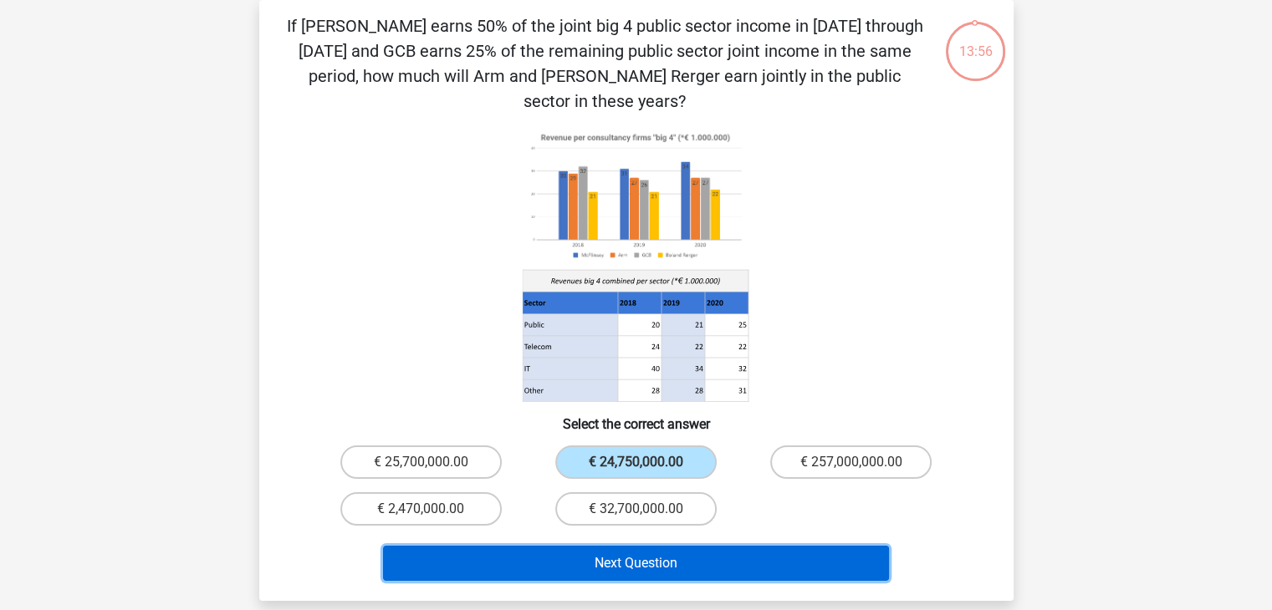
click at [594, 546] on button "Next Question" at bounding box center [636, 563] width 506 height 35
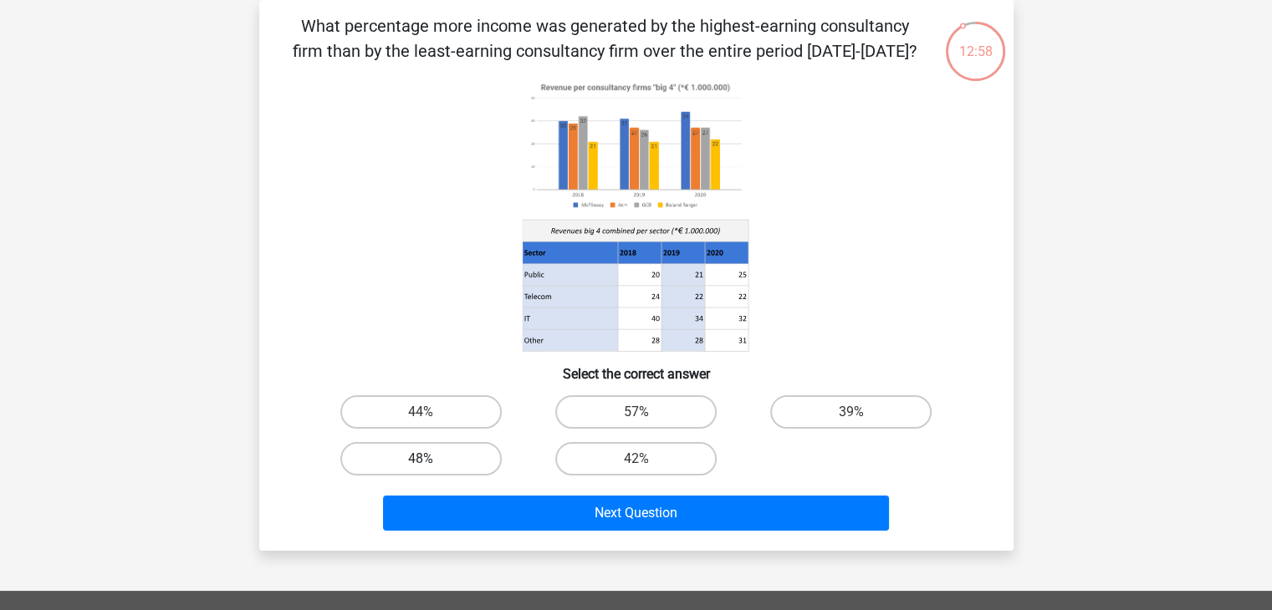
click at [411, 465] on label "48%" at bounding box center [420, 458] width 161 height 33
click at [421, 465] on input "48%" at bounding box center [426, 464] width 11 height 11
radio input "true"
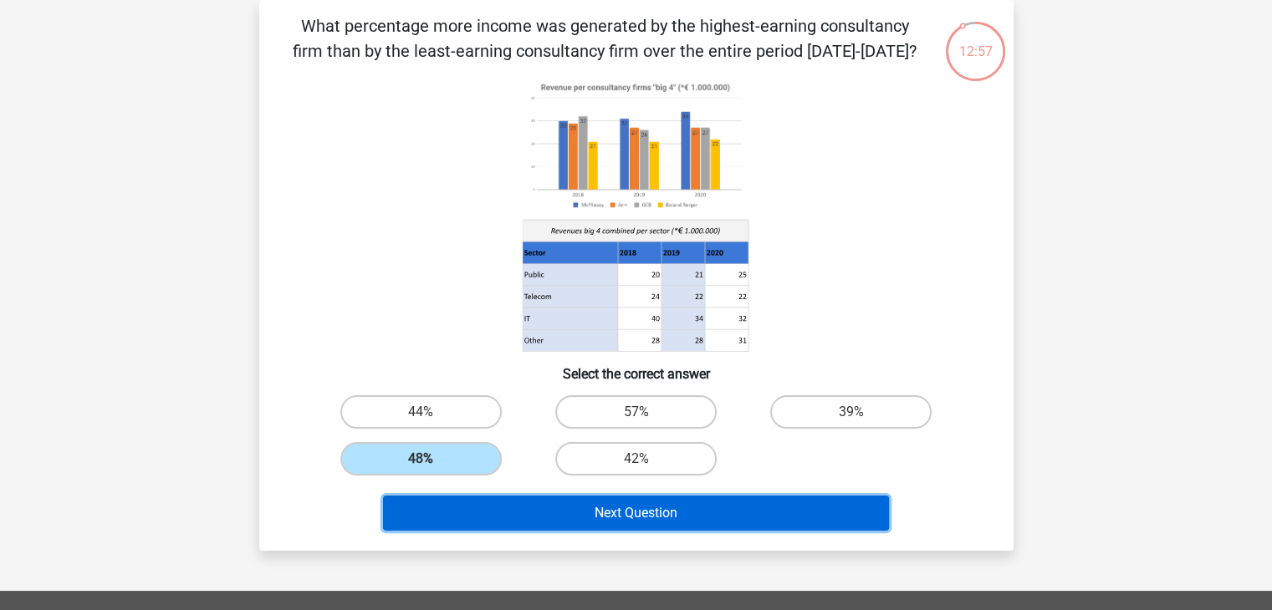
click at [478, 502] on button "Next Question" at bounding box center [636, 513] width 506 height 35
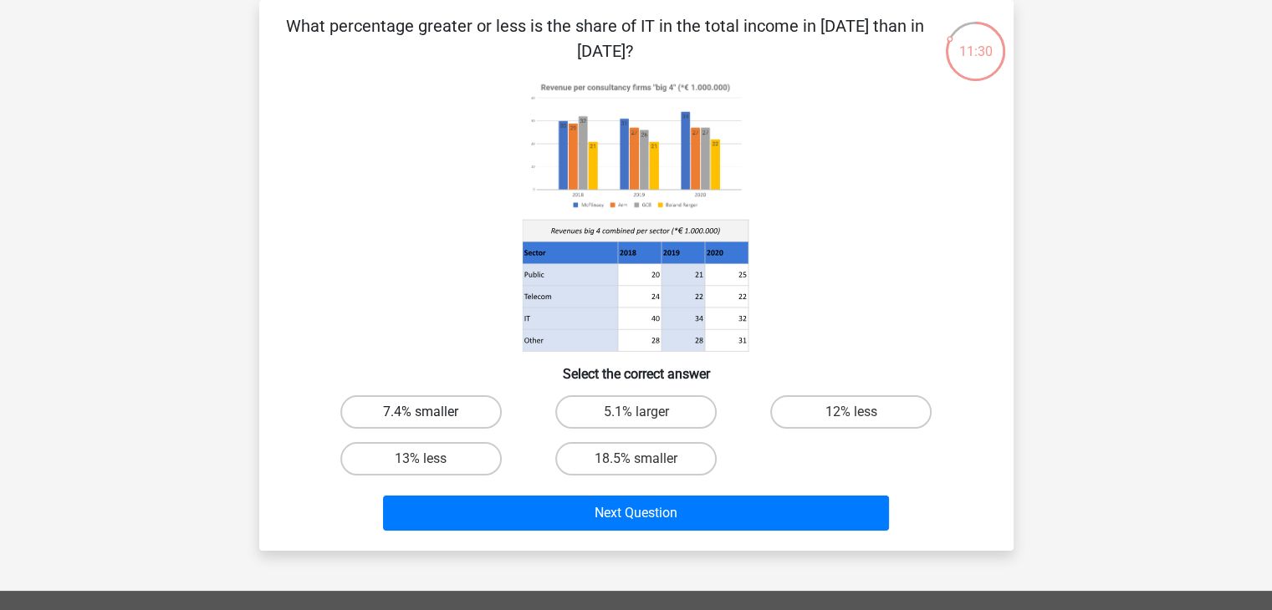
click at [476, 423] on label "7.4% smaller" at bounding box center [420, 411] width 161 height 33
click at [431, 423] on input "7.4% smaller" at bounding box center [426, 417] width 11 height 11
radio input "true"
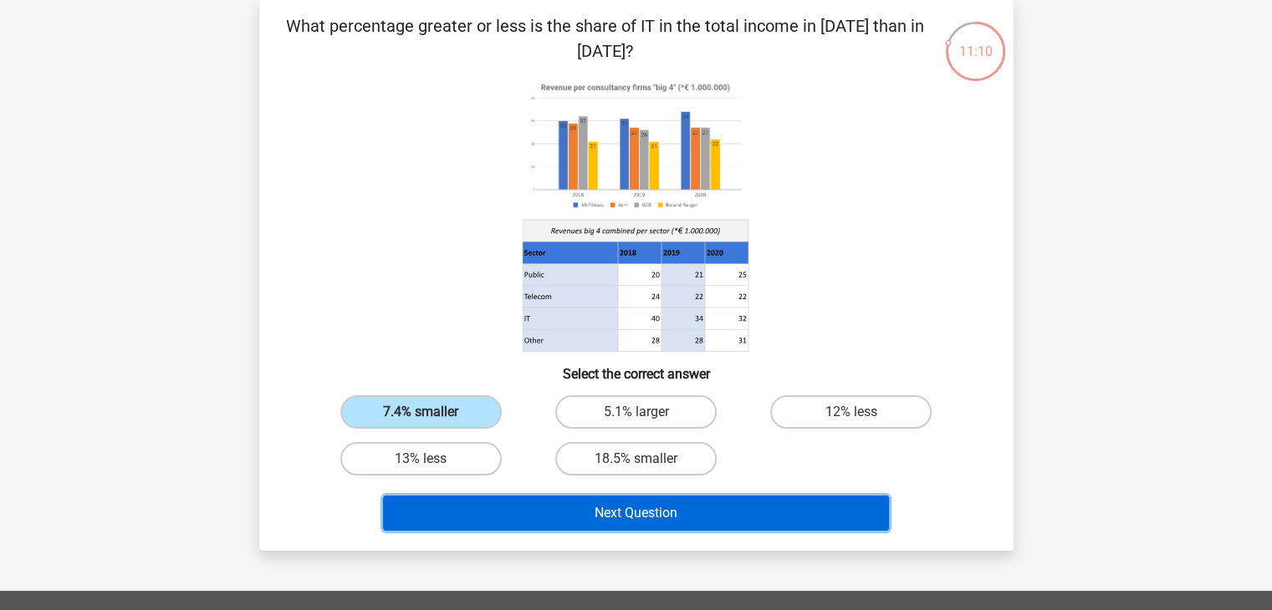
click at [853, 527] on button "Next Question" at bounding box center [636, 513] width 506 height 35
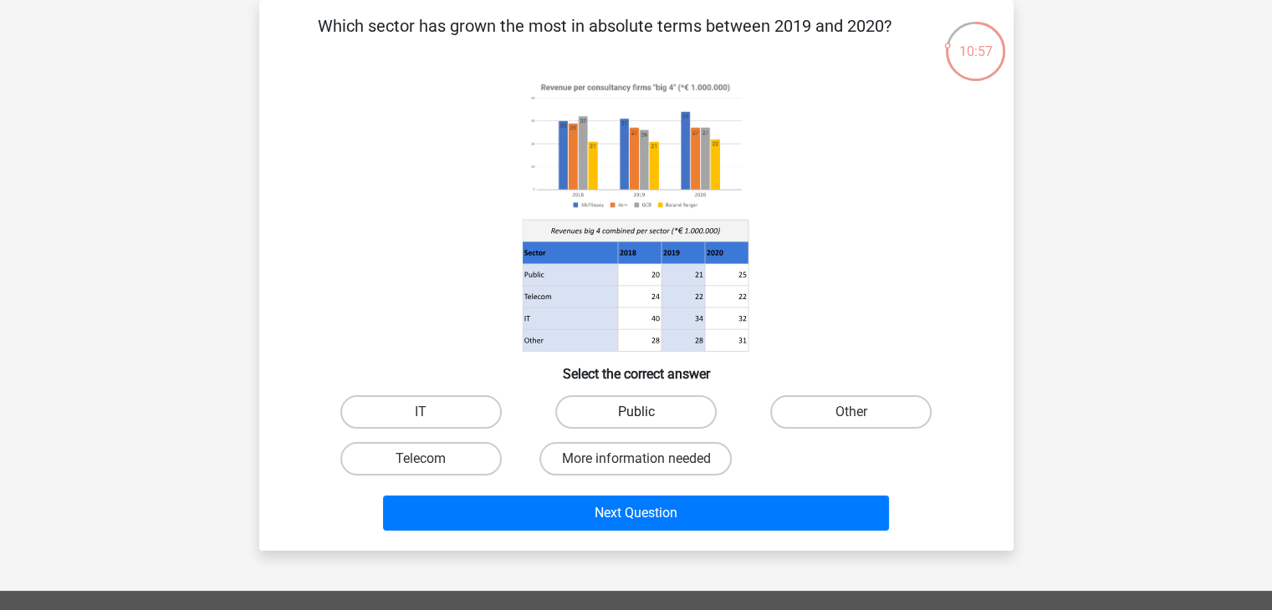
click at [615, 412] on label "Public" at bounding box center [635, 411] width 161 height 33
click at [635, 412] on input "Public" at bounding box center [640, 417] width 11 height 11
radio input "true"
click at [674, 535] on div "Next Question" at bounding box center [636, 517] width 645 height 42
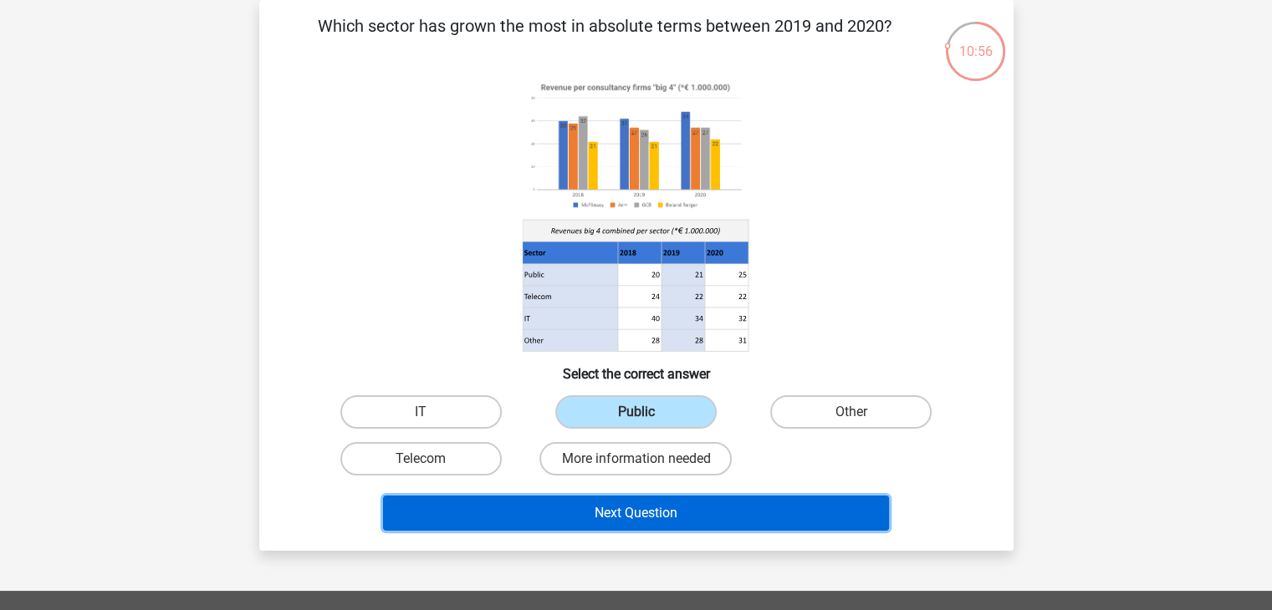
click at [666, 511] on button "Next Question" at bounding box center [636, 513] width 506 height 35
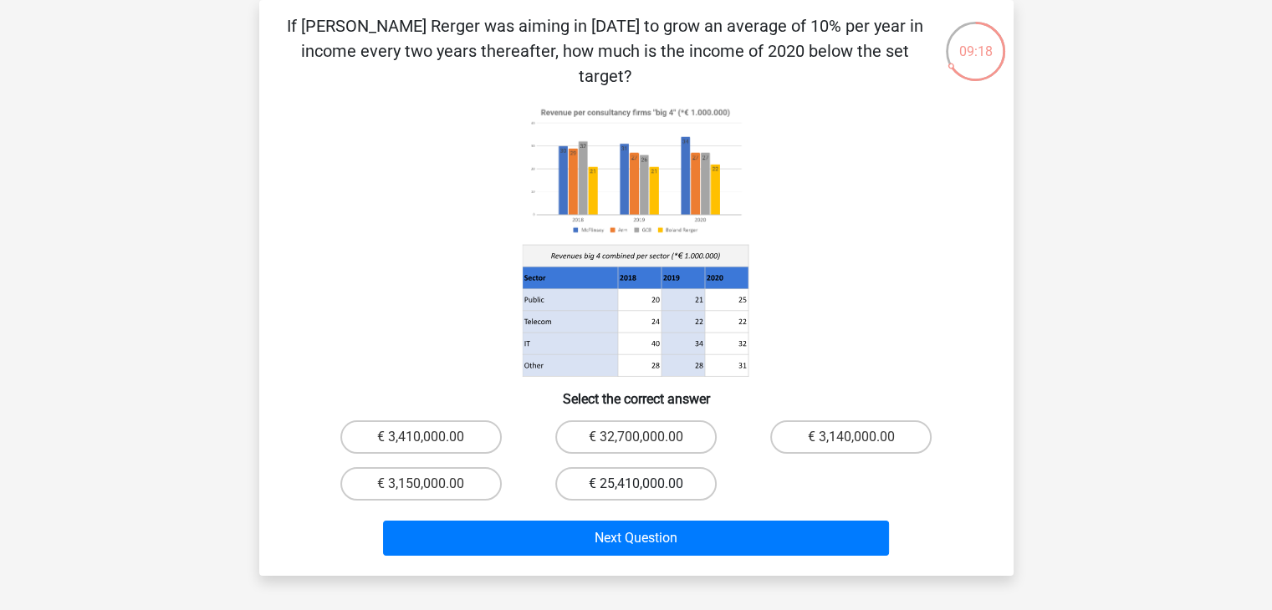
click at [669, 467] on label "€ 25,410,000.00" at bounding box center [635, 483] width 161 height 33
click at [646, 484] on input "€ 25,410,000.00" at bounding box center [640, 489] width 11 height 11
radio input "true"
click at [683, 534] on div "Next Question" at bounding box center [636, 542] width 645 height 42
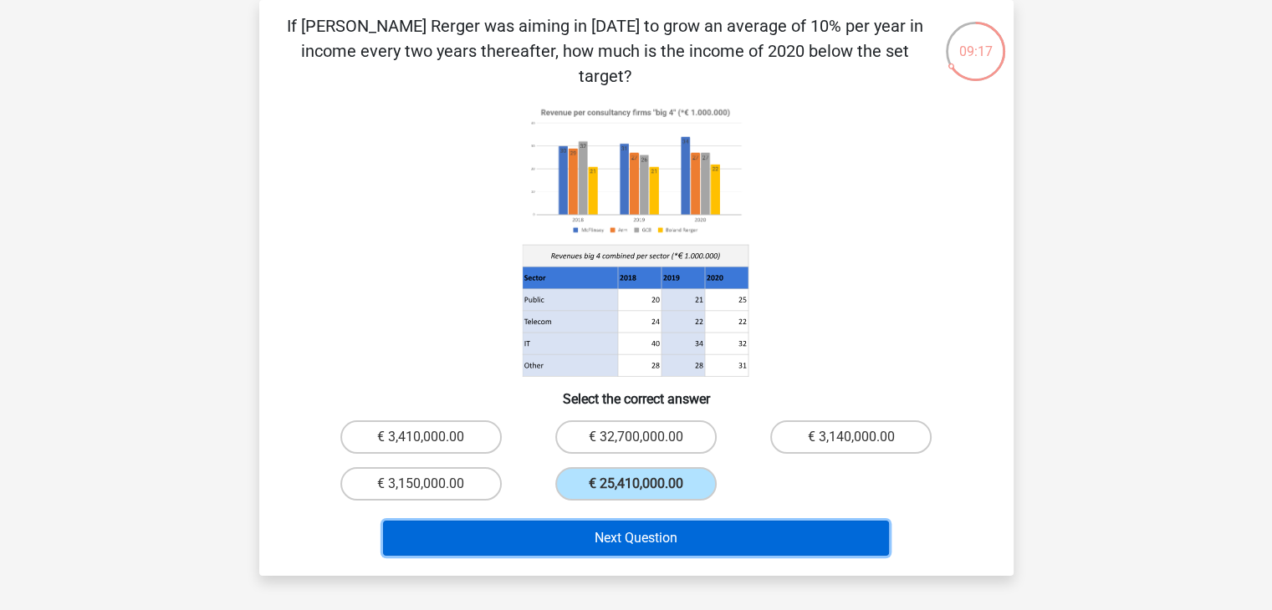
click at [689, 521] on button "Next Question" at bounding box center [636, 538] width 506 height 35
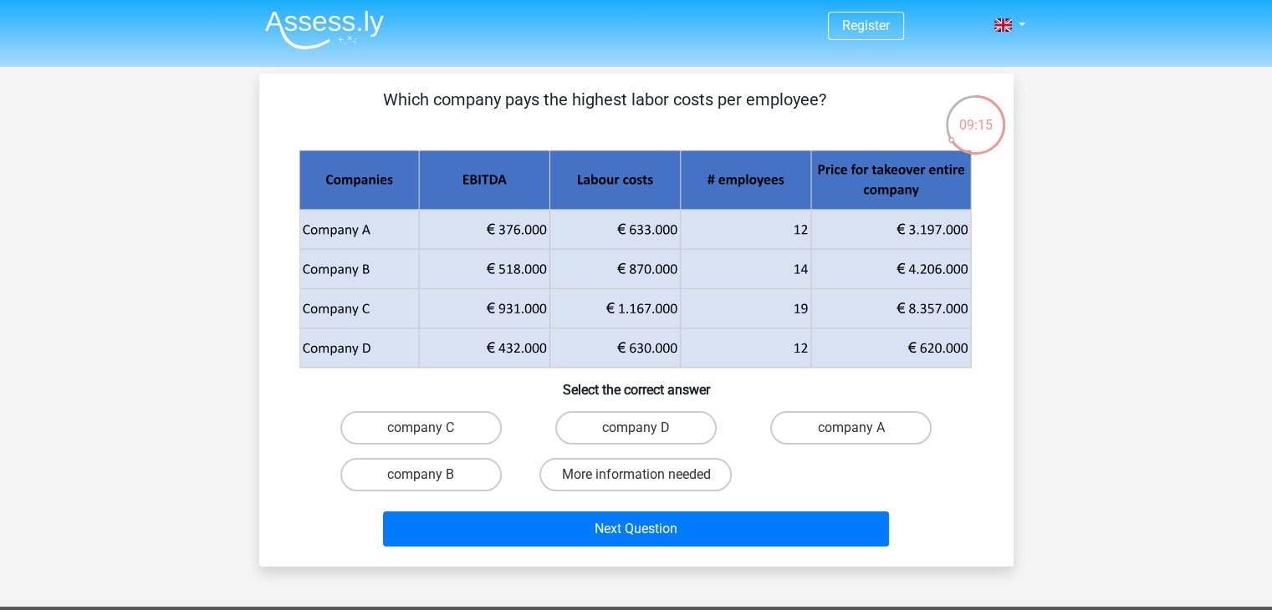
scroll to position [0, 0]
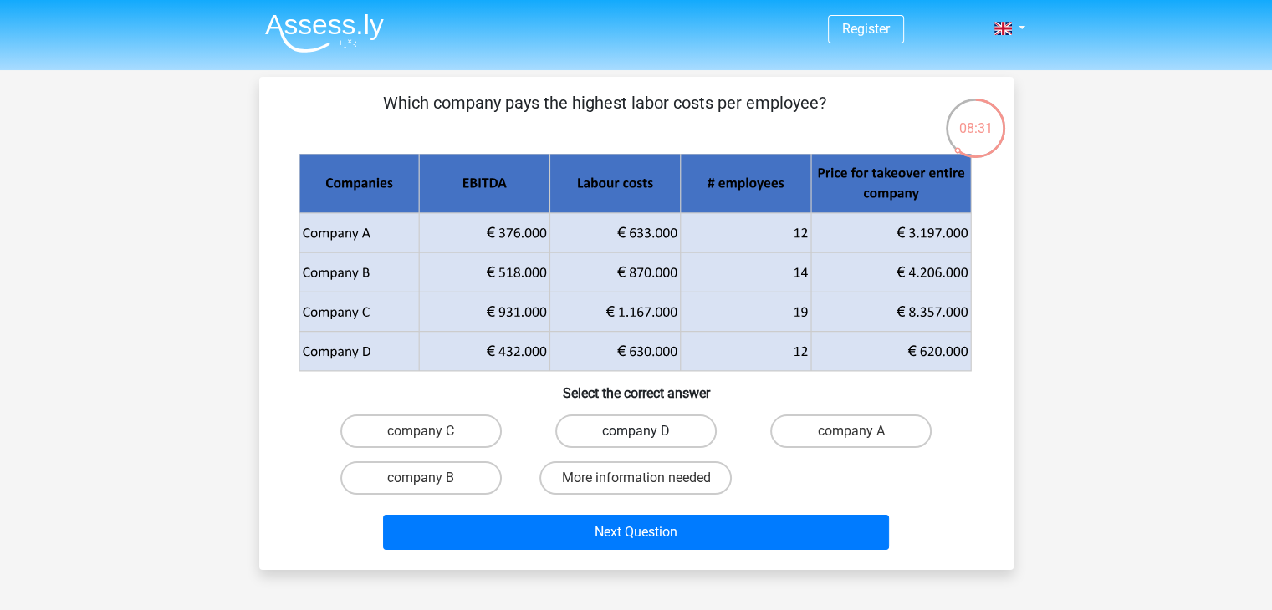
click at [648, 431] on label "company D" at bounding box center [635, 431] width 161 height 33
click at [646, 431] on input "company D" at bounding box center [640, 436] width 11 height 11
radio input "true"
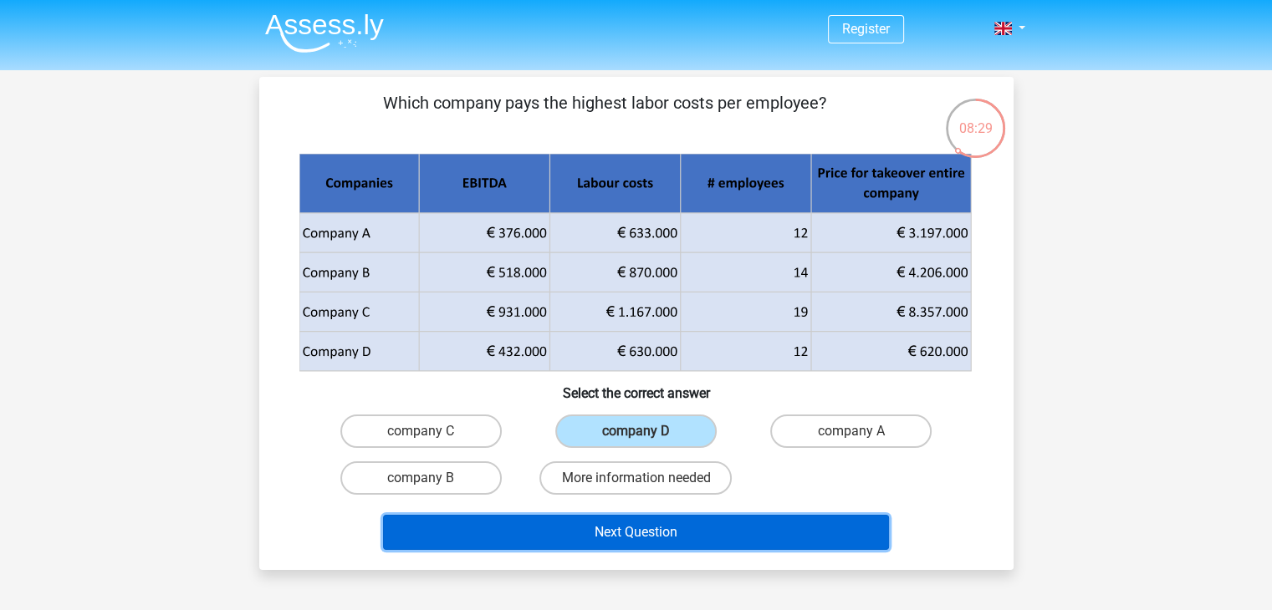
click at [710, 538] on button "Next Question" at bounding box center [636, 532] width 506 height 35
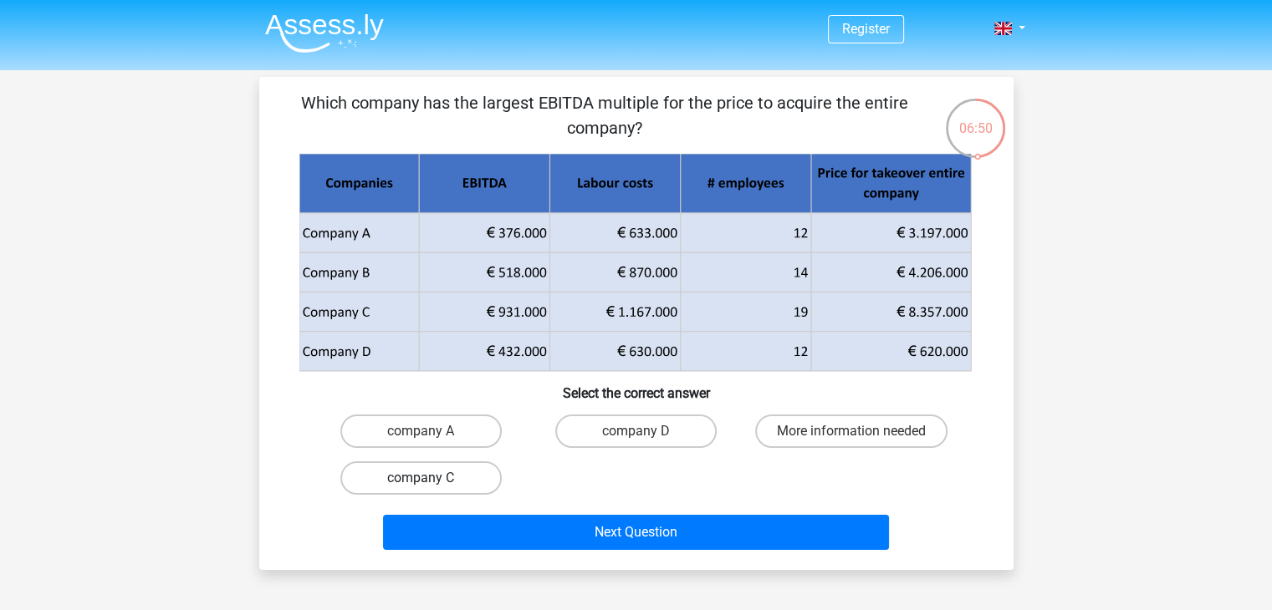
click at [477, 478] on label "company C" at bounding box center [420, 478] width 161 height 33
click at [431, 478] on input "company C" at bounding box center [426, 483] width 11 height 11
radio input "true"
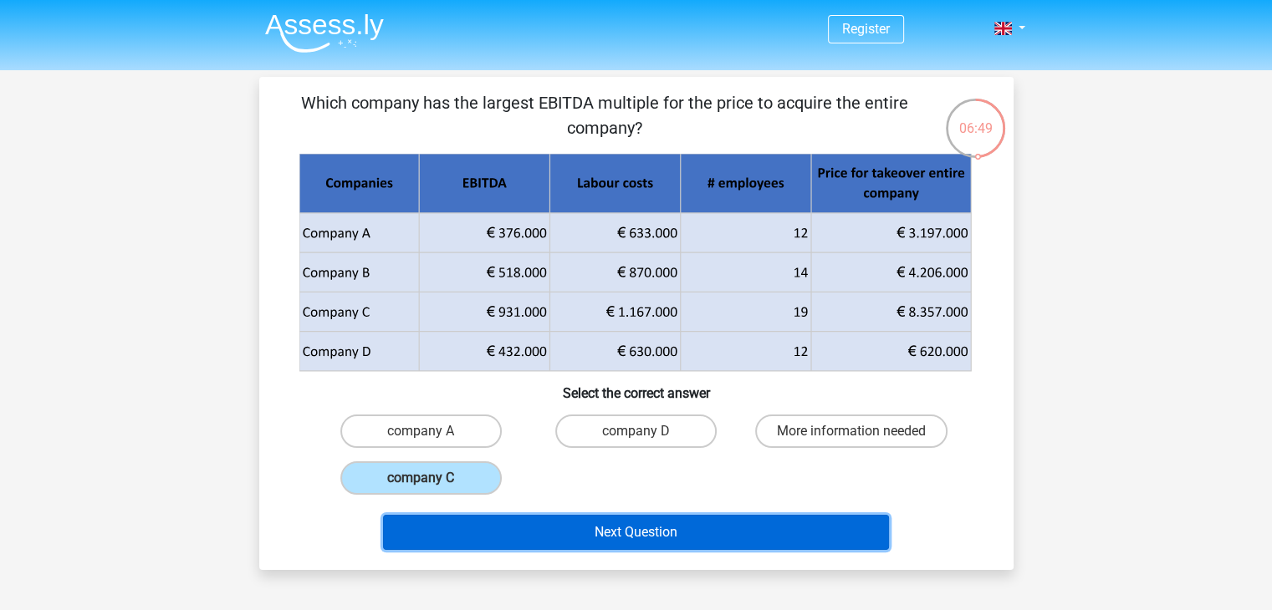
click at [540, 537] on button "Next Question" at bounding box center [636, 532] width 506 height 35
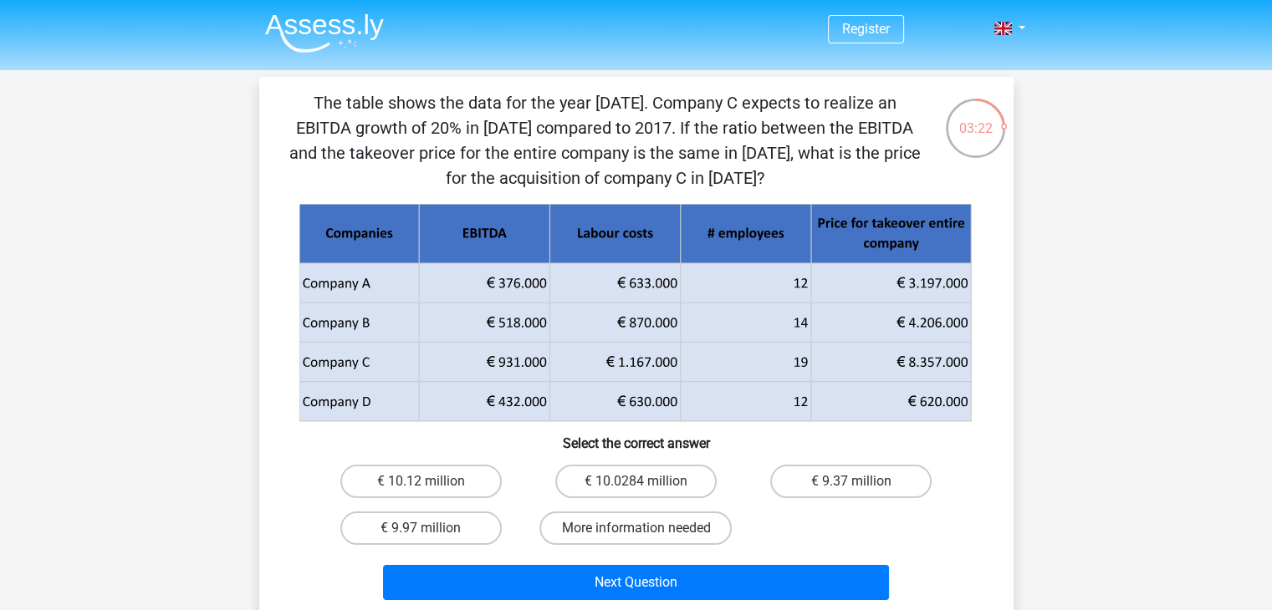
click at [709, 353] on icon at bounding box center [680, 362] width 262 height 39
click at [648, 487] on label "€ 10.0284 million" at bounding box center [635, 481] width 161 height 33
click at [646, 487] on input "€ 10.0284 million" at bounding box center [640, 487] width 11 height 11
radio input "true"
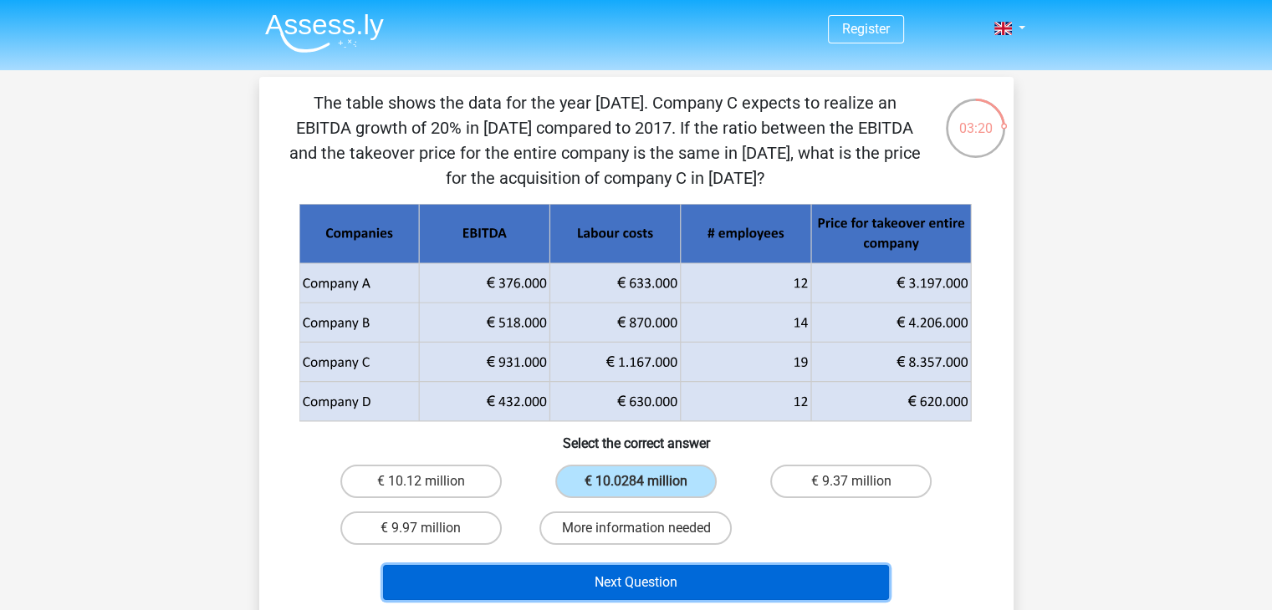
click at [688, 576] on button "Next Question" at bounding box center [636, 582] width 506 height 35
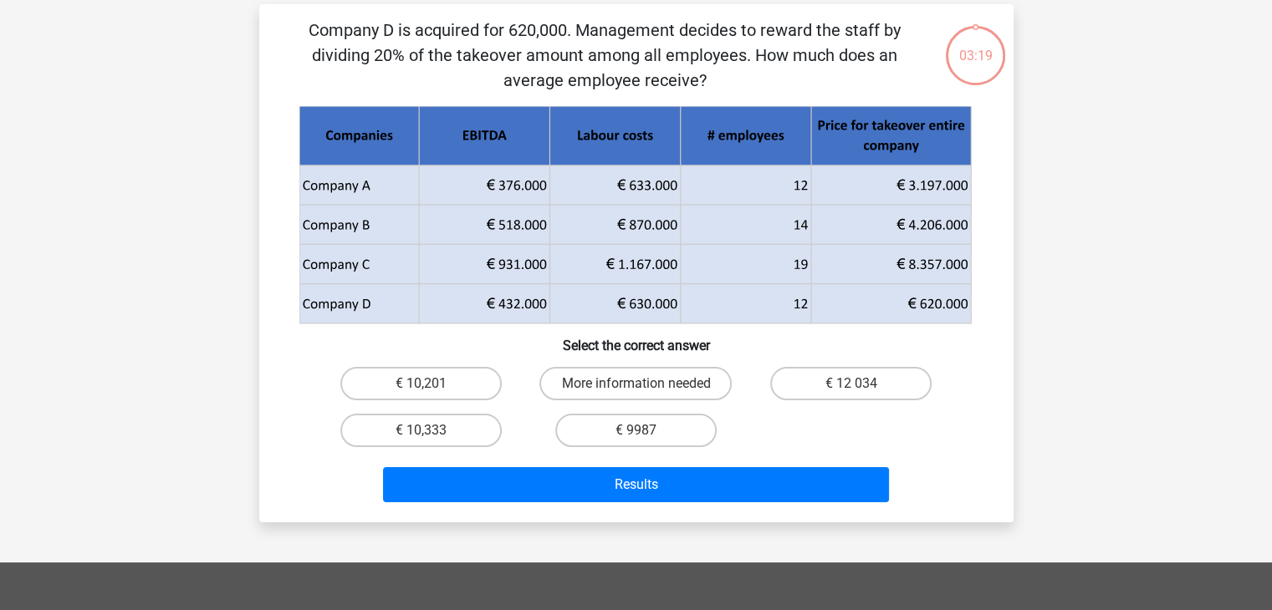
scroll to position [77, 0]
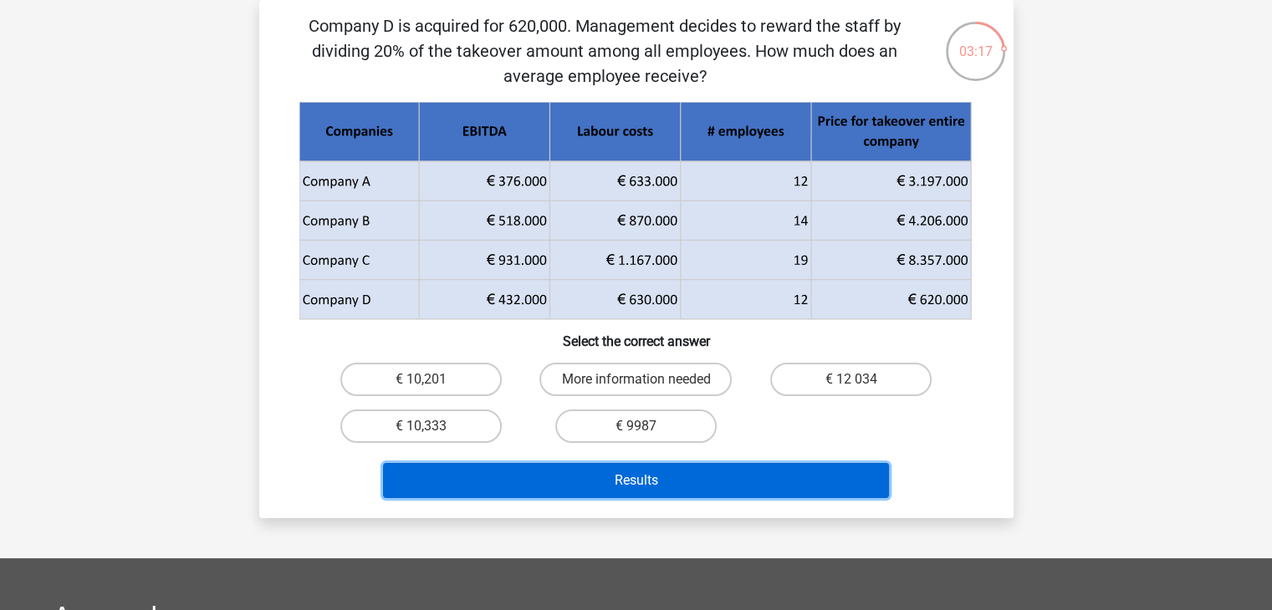
click at [721, 482] on button "Results" at bounding box center [636, 480] width 506 height 35
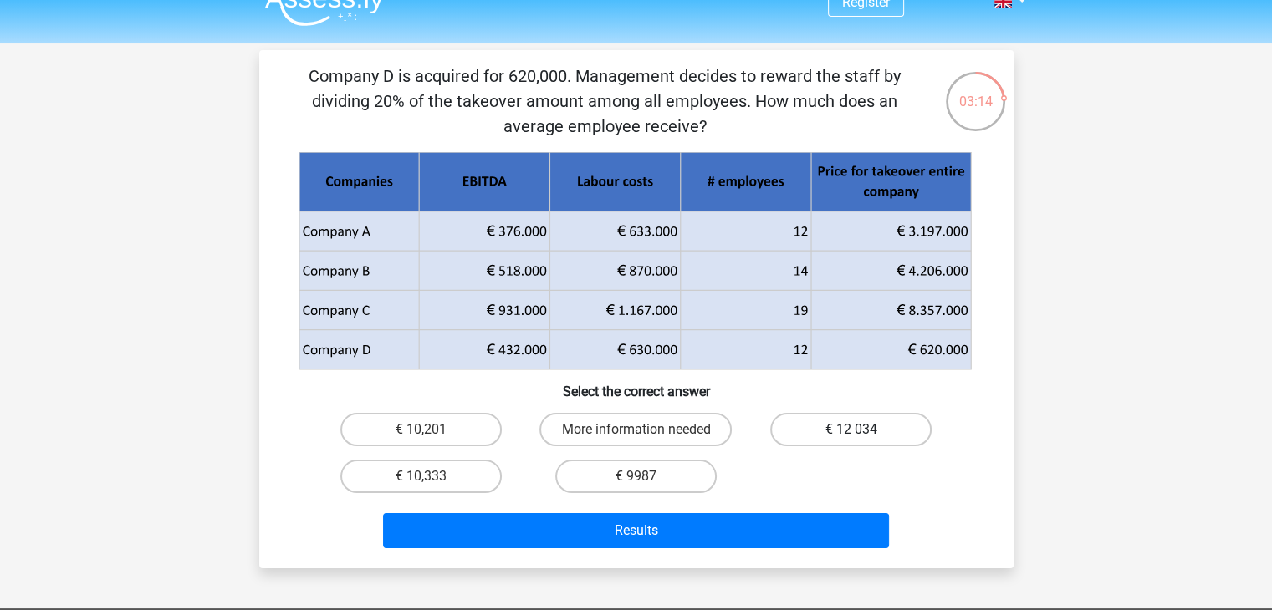
scroll to position [0, 0]
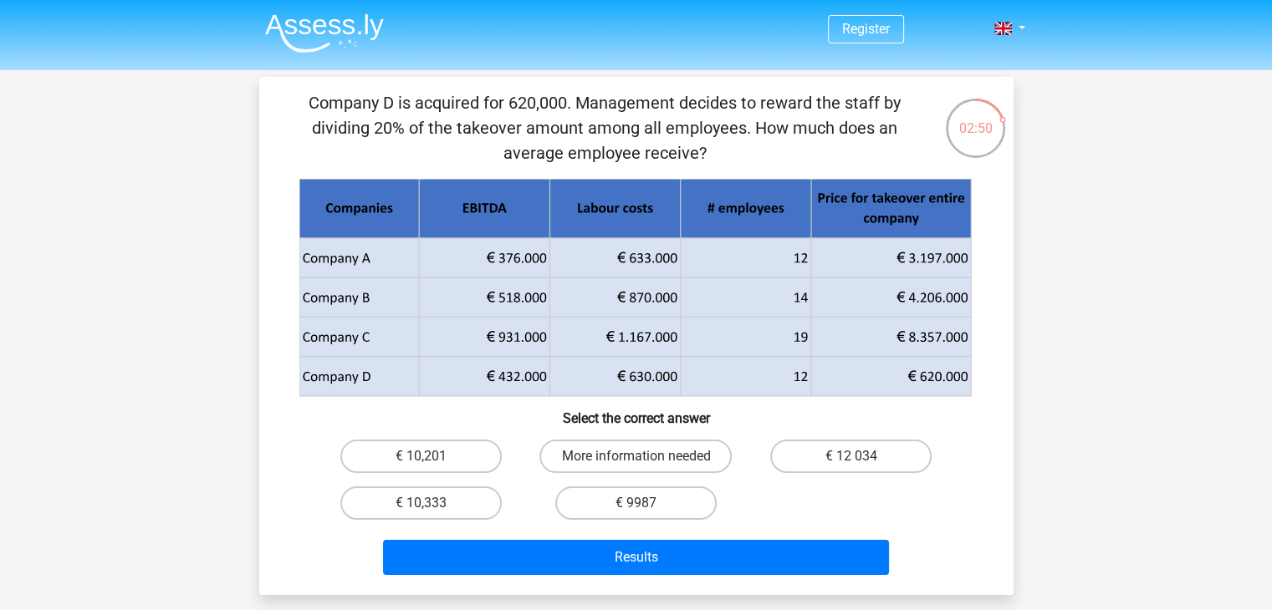
click at [1116, 502] on div "Register Nederlands English" at bounding box center [636, 538] width 1272 height 1077
click at [471, 503] on label "€ 10,333" at bounding box center [420, 503] width 161 height 33
click at [431, 503] on input "€ 10,333" at bounding box center [426, 508] width 11 height 11
radio input "true"
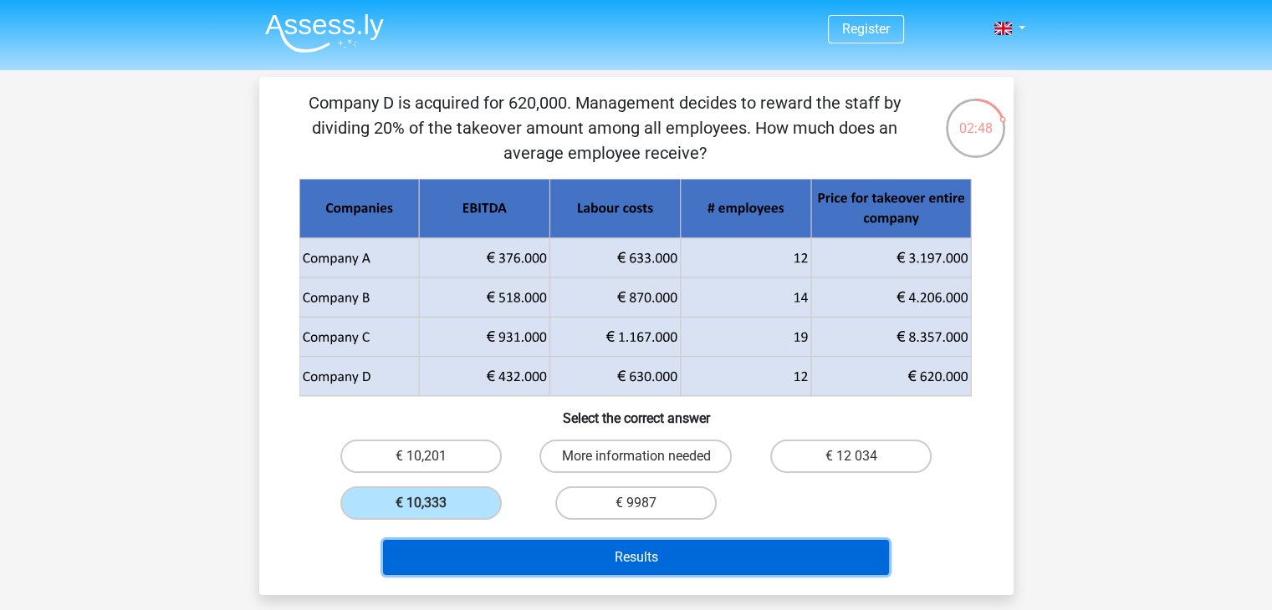
click at [511, 554] on button "Results" at bounding box center [636, 557] width 506 height 35
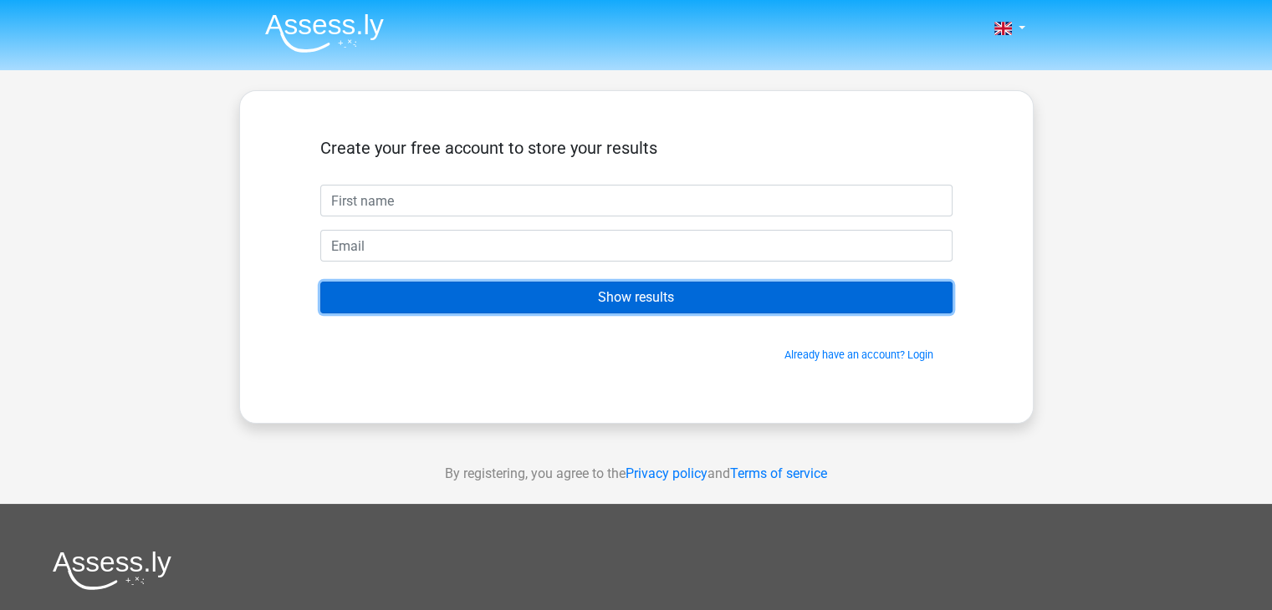
click at [607, 309] on input "Show results" at bounding box center [636, 298] width 632 height 32
click at [606, 309] on input "Show results" at bounding box center [636, 298] width 632 height 32
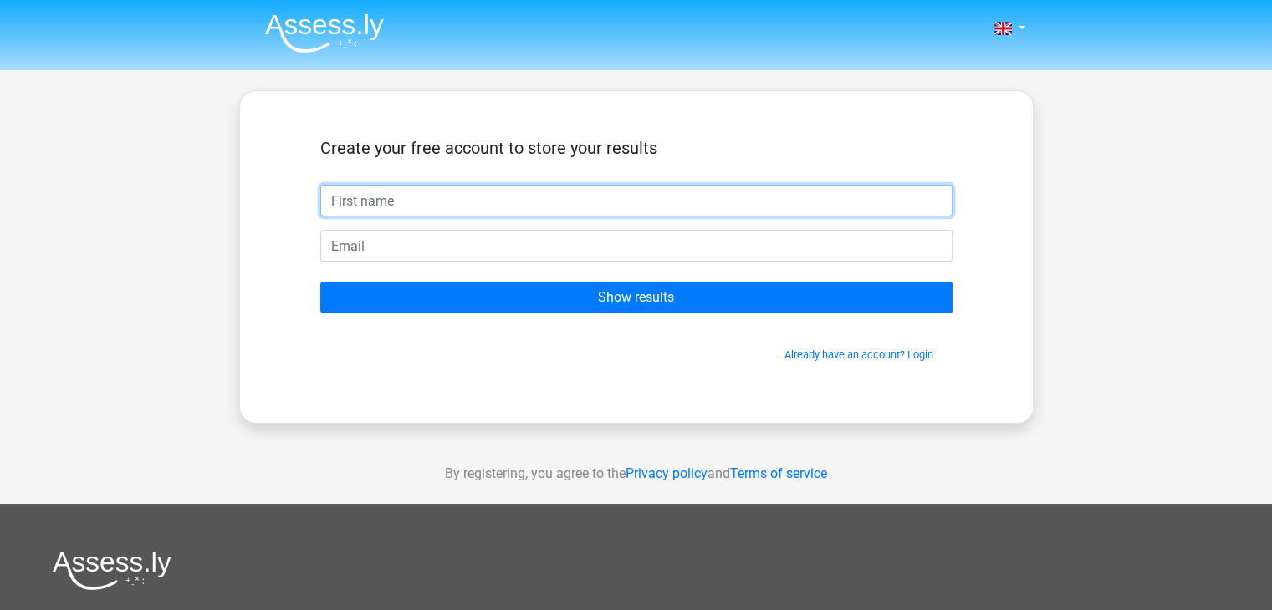
click at [528, 201] on input "text" at bounding box center [636, 201] width 632 height 32
